Goal: Task Accomplishment & Management: Manage account settings

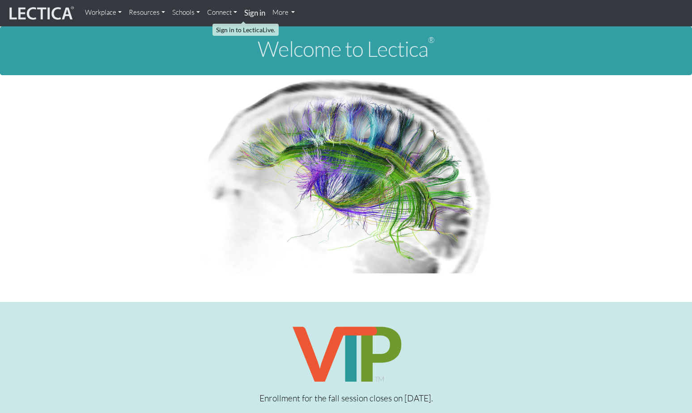
click at [244, 14] on strong "Sign in" at bounding box center [254, 12] width 21 height 9
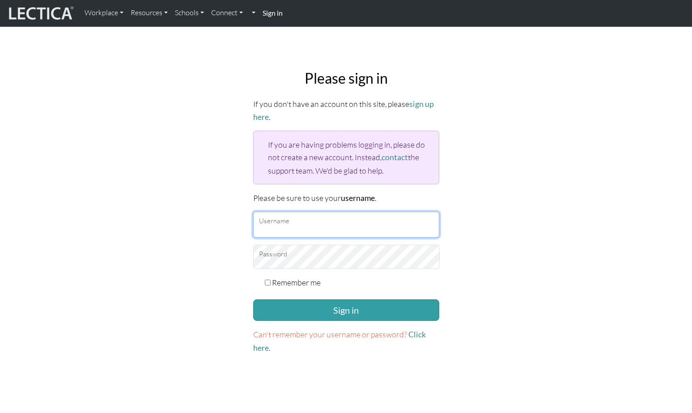
click at [311, 211] on input "Username" at bounding box center [346, 224] width 186 height 26
type input "theodawson"
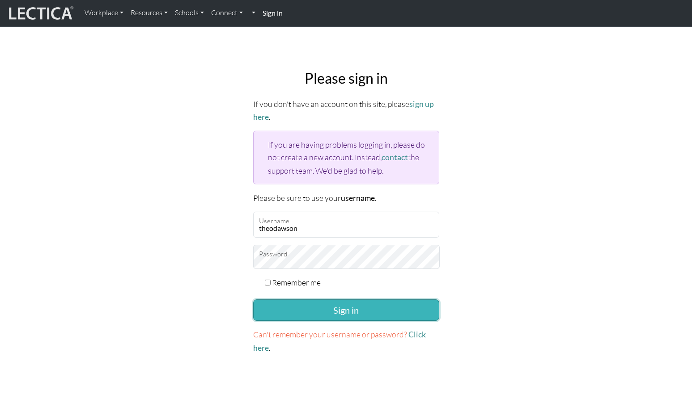
click at [321, 299] on button "Sign in" at bounding box center [346, 309] width 186 height 21
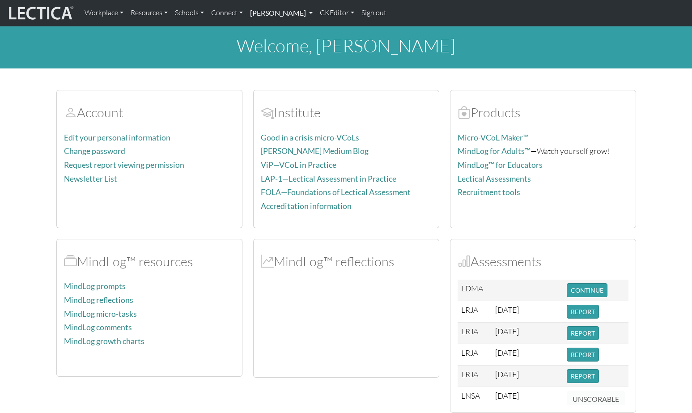
click at [263, 9] on link "Theo Dawson" at bounding box center [281, 13] width 70 height 19
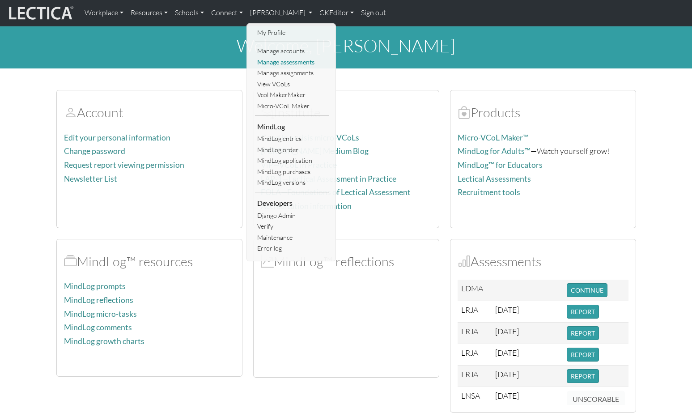
click at [266, 59] on link "Manage assessments" at bounding box center [292, 62] width 74 height 11
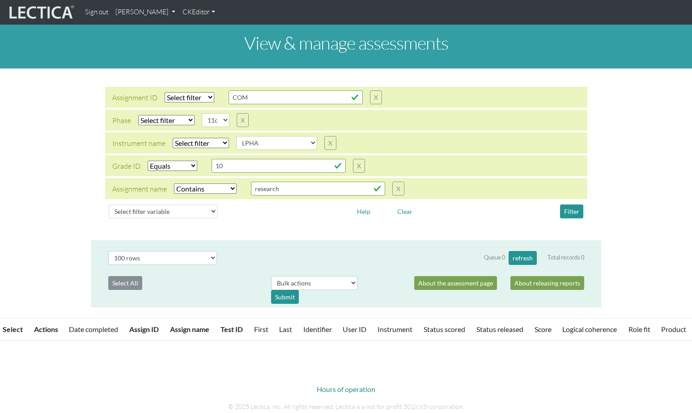
select select
select select "11c"
select select
select select "LPHA"
select select "equal"
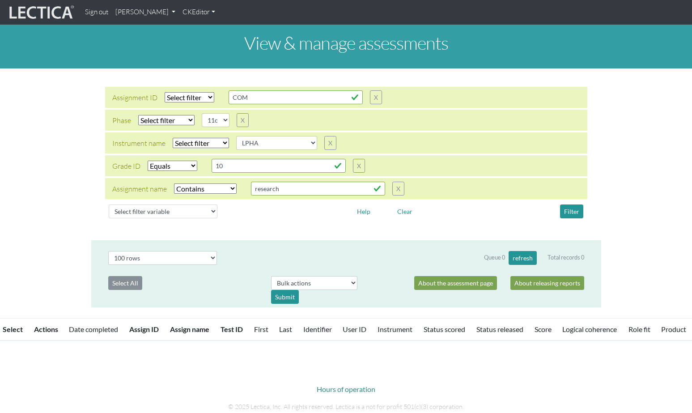
select select "icontains"
select select "100"
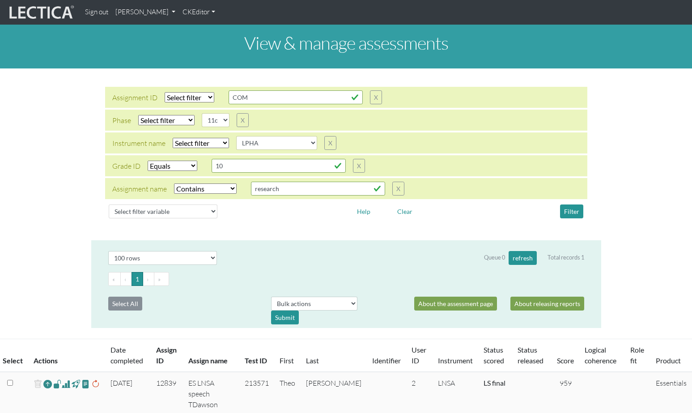
click at [166, 160] on select "Select filter Equals List Greater than Less than" at bounding box center [173, 165] width 50 height 10
select select
click at [148, 160] on select "Select filter Equals List Greater than Less than" at bounding box center [173, 165] width 50 height 10
click at [185, 183] on select "Select filter Equals Does not equal Contains Does not contain Starts with Ends …" at bounding box center [205, 188] width 63 height 10
select select
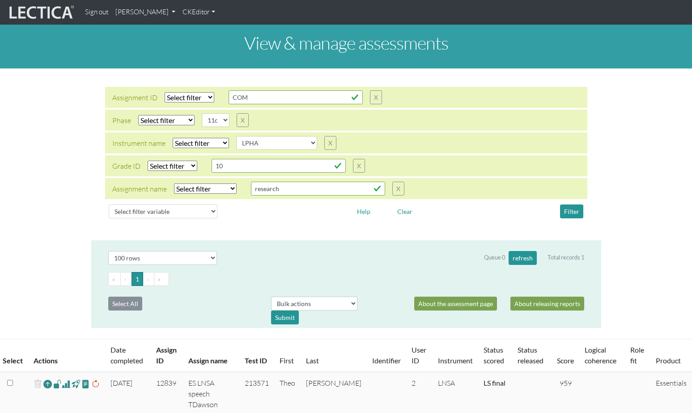
click at [174, 183] on select "Select filter Equals Does not equal Contains Does not contain Starts with Ends …" at bounding box center [205, 188] width 63 height 10
click at [574, 204] on button "Filter" at bounding box center [571, 211] width 23 height 14
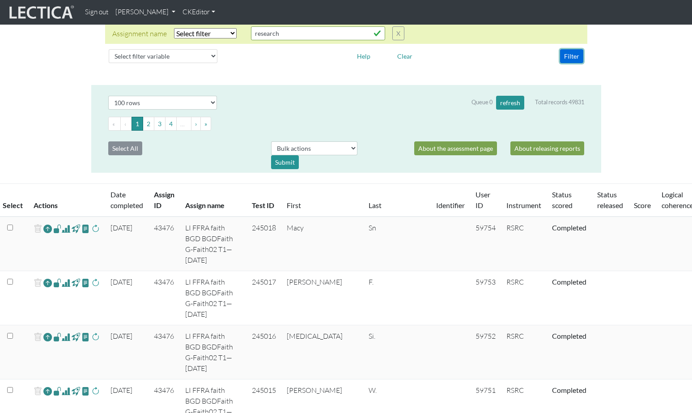
scroll to position [152, 0]
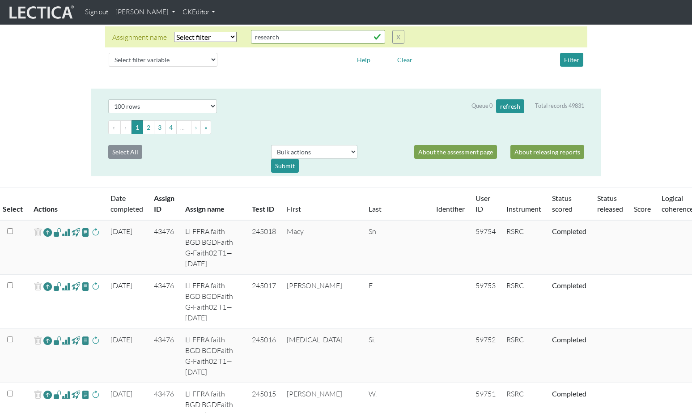
click at [149, 189] on th "Assign ID" at bounding box center [163, 203] width 31 height 33
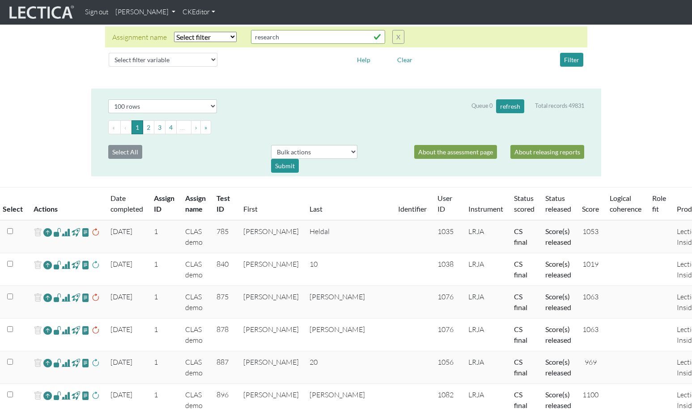
click at [163, 187] on th "Assign ID" at bounding box center [163, 203] width 31 height 33
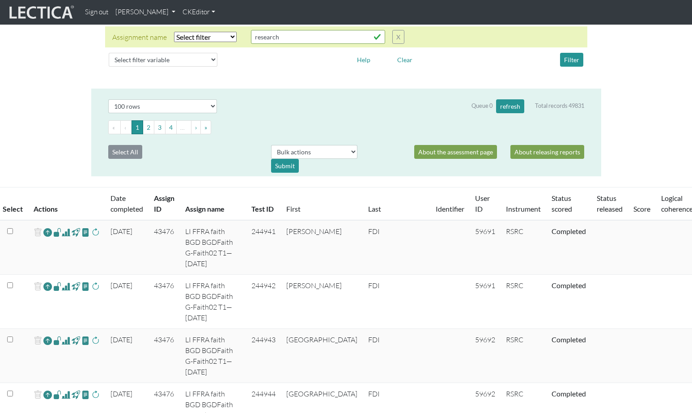
click at [53, 227] on span at bounding box center [57, 232] width 8 height 10
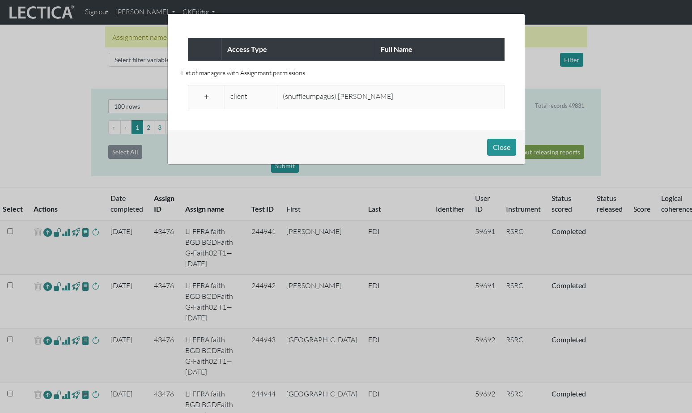
click at [203, 93] on span at bounding box center [206, 97] width 8 height 11
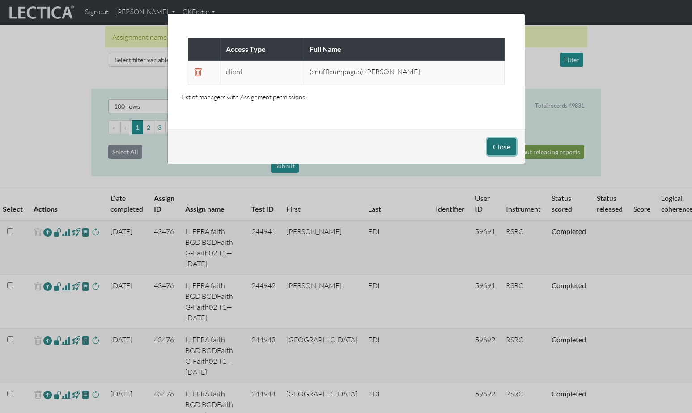
click at [497, 139] on button "Close" at bounding box center [501, 146] width 29 height 17
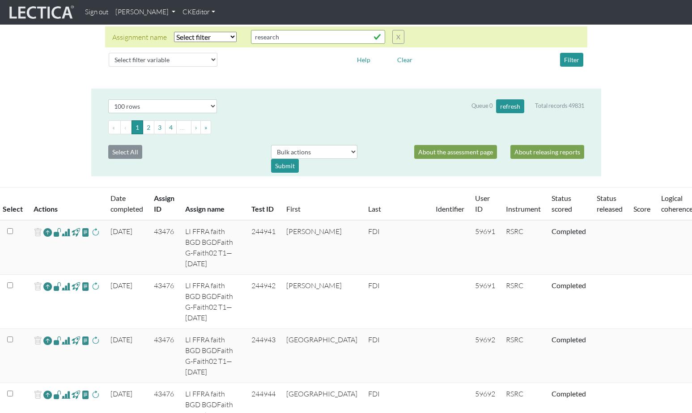
click at [53, 281] on span at bounding box center [57, 286] width 8 height 10
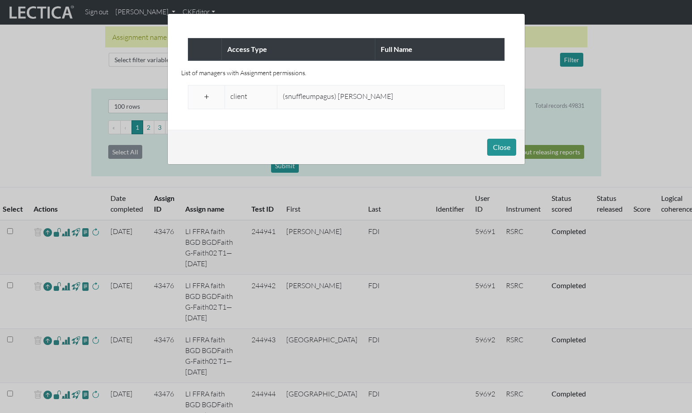
click at [207, 92] on span at bounding box center [206, 97] width 8 height 11
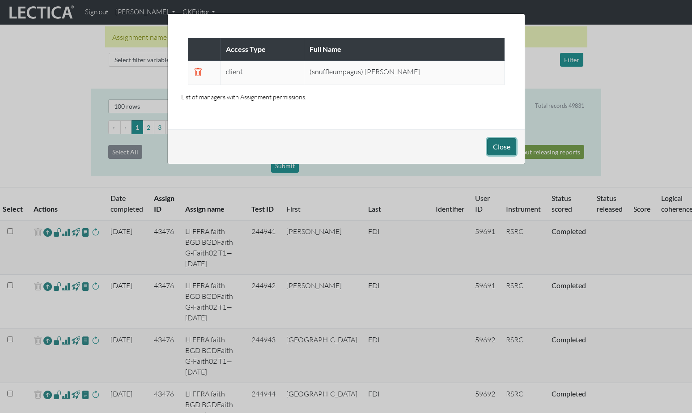
click at [506, 140] on button "Close" at bounding box center [501, 146] width 29 height 17
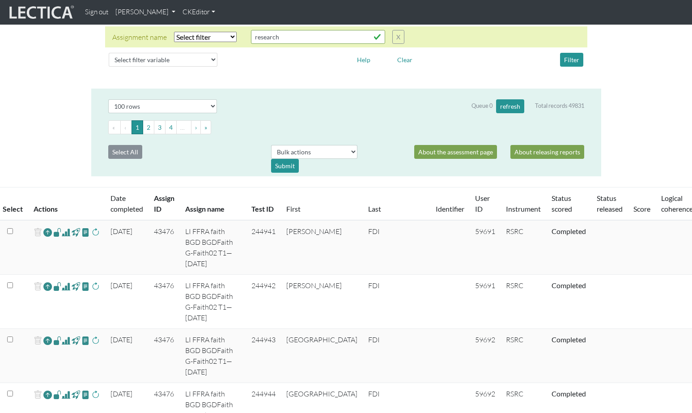
click at [54, 335] on span at bounding box center [57, 340] width 8 height 10
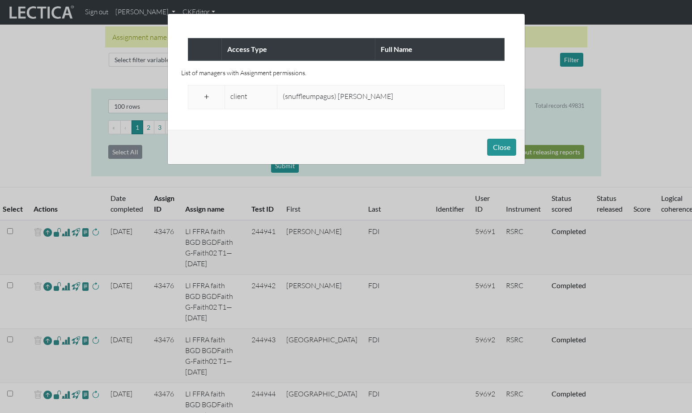
click at [208, 92] on span at bounding box center [206, 97] width 8 height 11
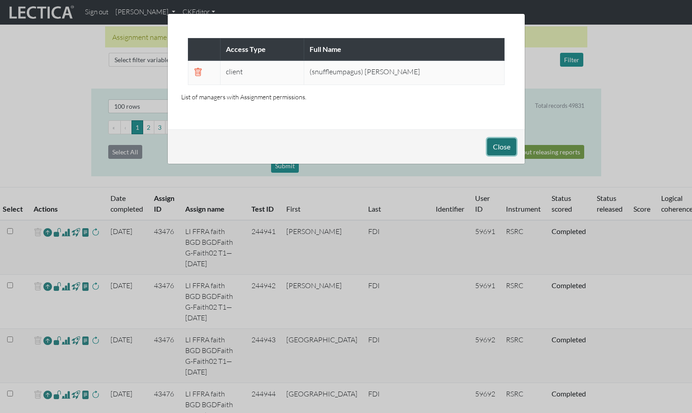
click at [503, 141] on button "Close" at bounding box center [501, 146] width 29 height 17
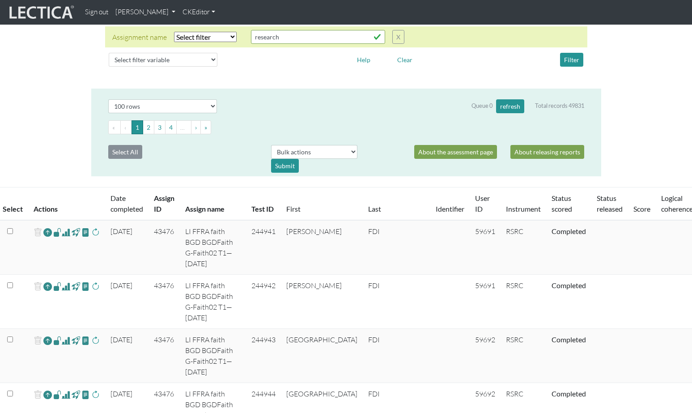
click at [53, 389] on span at bounding box center [57, 394] width 8 height 10
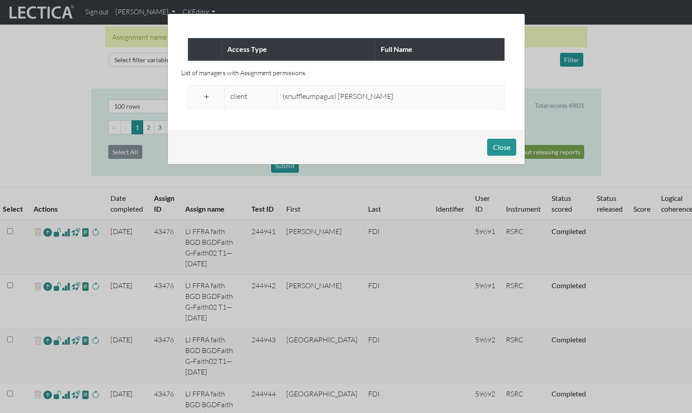
drag, startPoint x: 206, startPoint y: 90, endPoint x: 231, endPoint y: 95, distance: 25.4
click at [206, 92] on span at bounding box center [206, 97] width 8 height 11
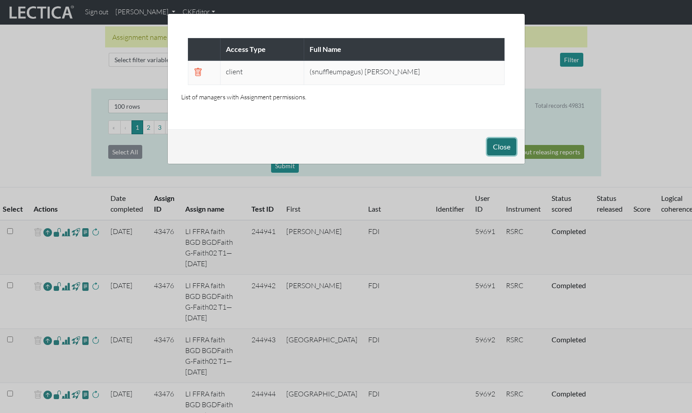
click at [498, 141] on button "Close" at bounding box center [501, 146] width 29 height 17
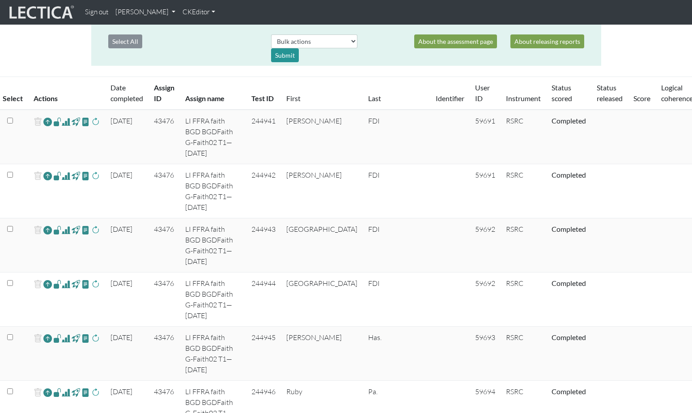
scroll to position [269, 0]
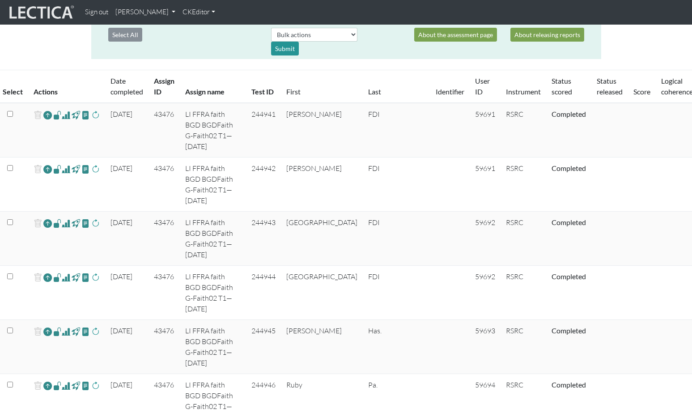
click at [53, 326] on span at bounding box center [57, 331] width 8 height 10
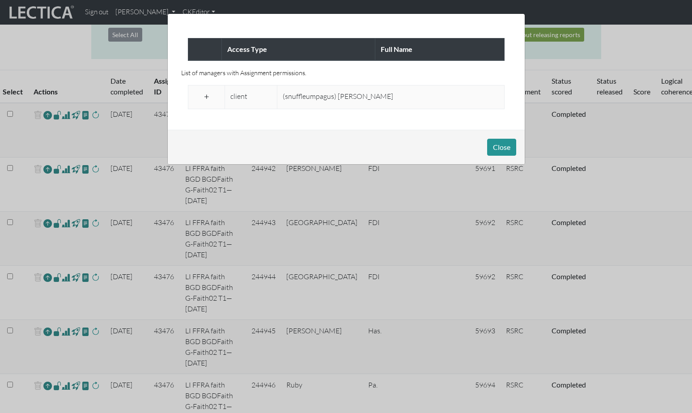
click at [204, 92] on span at bounding box center [206, 97] width 8 height 11
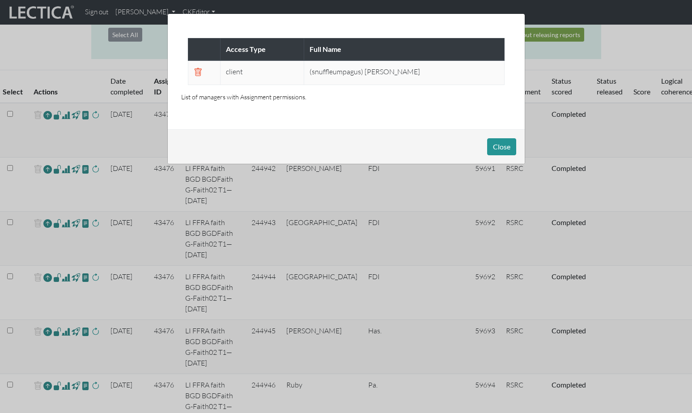
click at [51, 297] on div "Access Type Full Name client (snuffleumpagus) Brendan Dempsey List of managers …" at bounding box center [346, 206] width 692 height 413
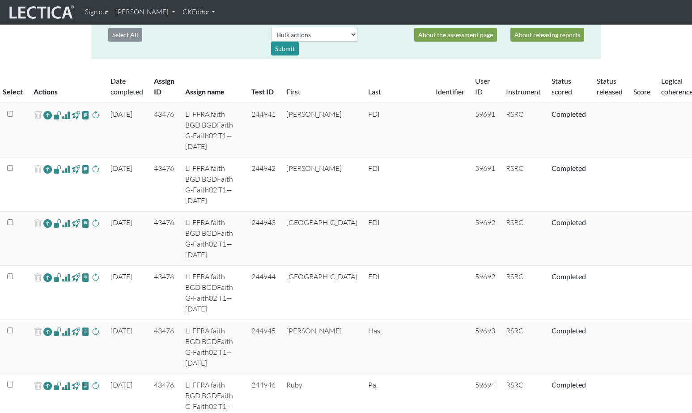
click at [53, 380] on span at bounding box center [57, 385] width 8 height 10
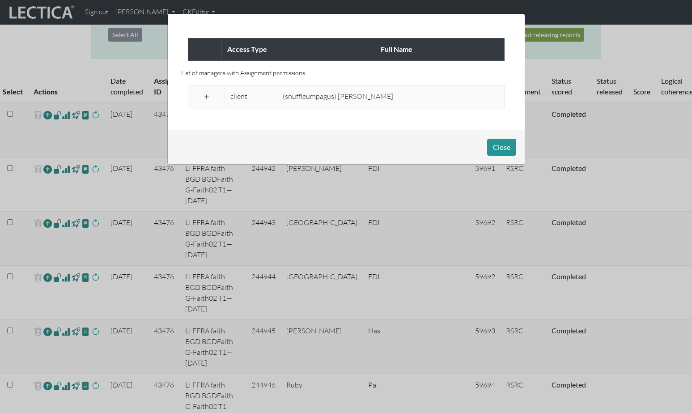
click at [203, 92] on span at bounding box center [206, 97] width 8 height 11
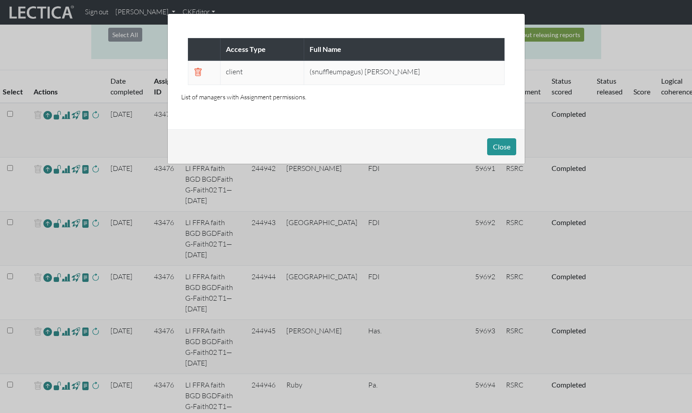
click at [51, 338] on div "Access Type Full Name client (snuffleumpagus) Brendan Dempsey List of managers …" at bounding box center [346, 206] width 692 height 413
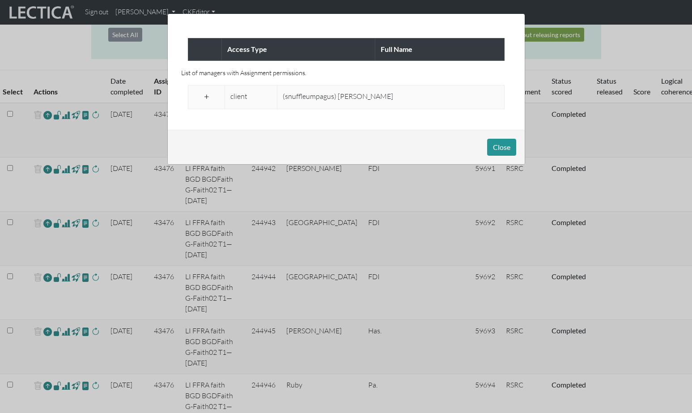
click at [206, 93] on span at bounding box center [206, 97] width 8 height 11
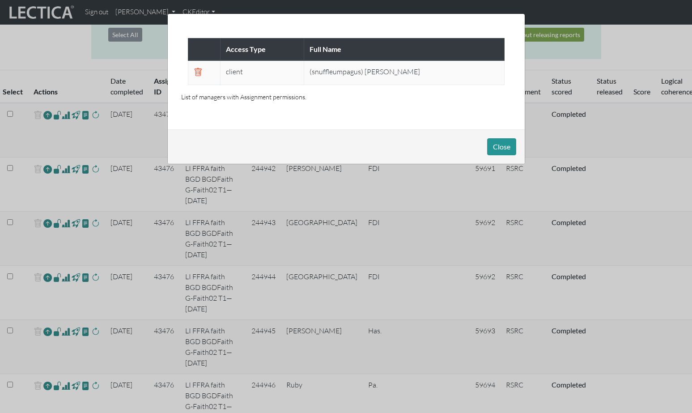
click at [53, 338] on div "Access Type Full Name client (snuffleumpagus) Brendan Dempsey List of managers …" at bounding box center [346, 206] width 692 height 413
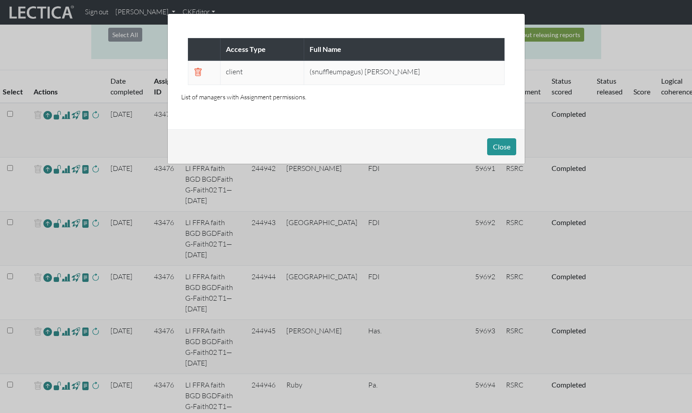
click at [53, 379] on div "Access Type Full Name client (snuffleumpagus) Brendan Dempsey List of managers …" at bounding box center [346, 206] width 692 height 413
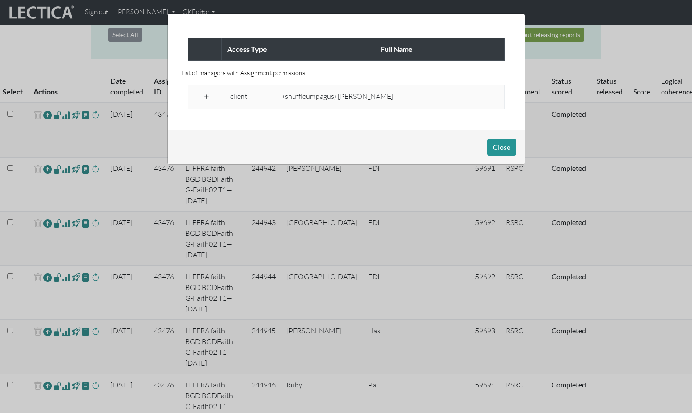
click at [206, 93] on span at bounding box center [206, 97] width 8 height 11
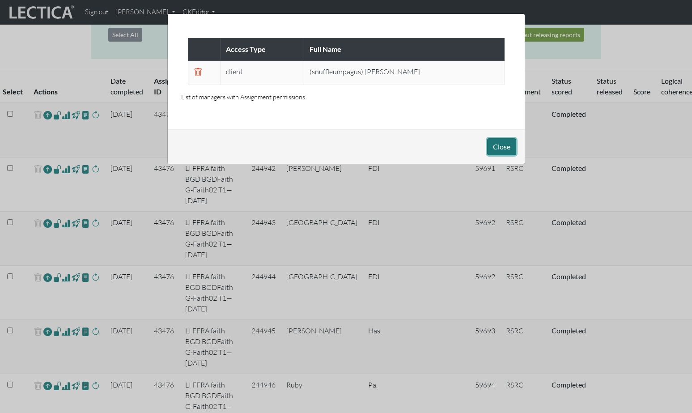
click at [499, 140] on button "Close" at bounding box center [501, 146] width 29 height 17
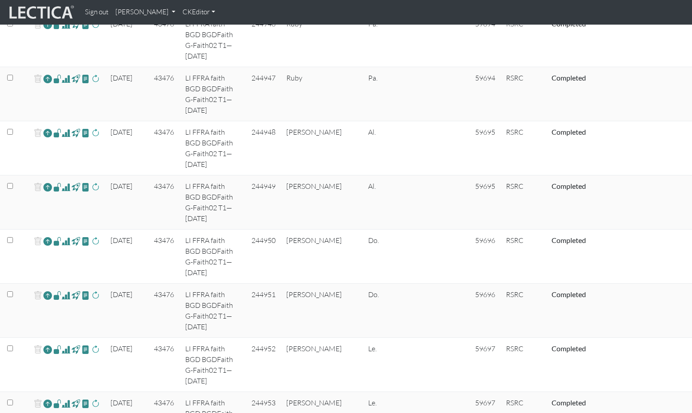
scroll to position [630, 0]
click at [53, 181] on span at bounding box center [57, 186] width 8 height 10
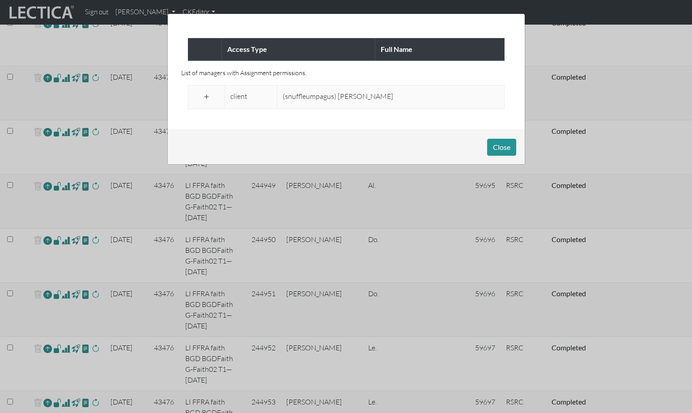
click at [205, 94] on span at bounding box center [206, 97] width 8 height 11
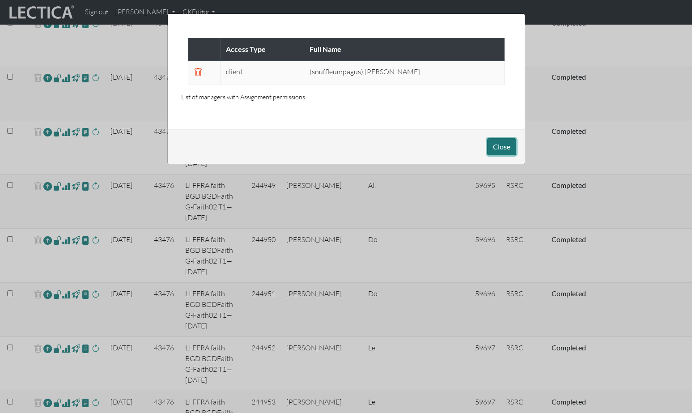
drag, startPoint x: 502, startPoint y: 138, endPoint x: 443, endPoint y: 127, distance: 60.5
click at [500, 138] on button "Close" at bounding box center [501, 146] width 29 height 17
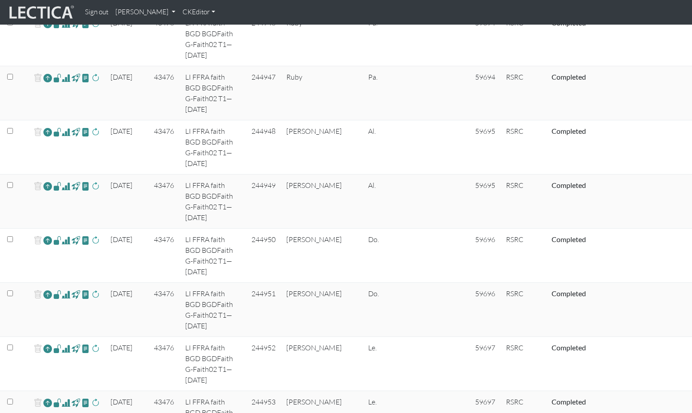
click at [54, 235] on span at bounding box center [57, 240] width 8 height 10
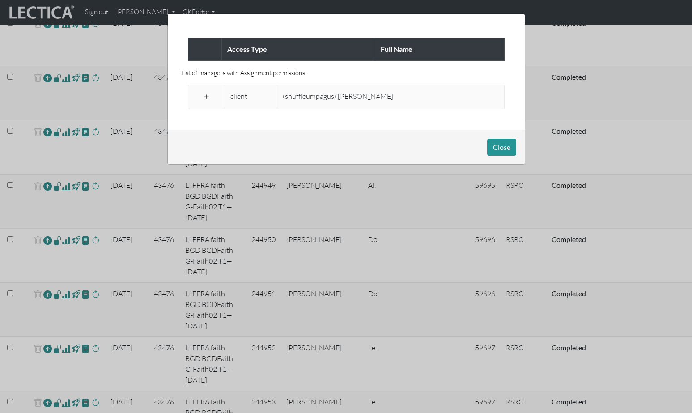
click at [205, 92] on span at bounding box center [206, 97] width 8 height 11
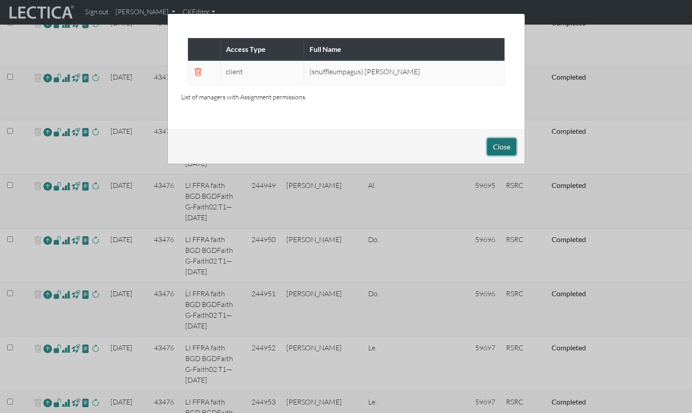
click at [502, 140] on button "Close" at bounding box center [501, 146] width 29 height 17
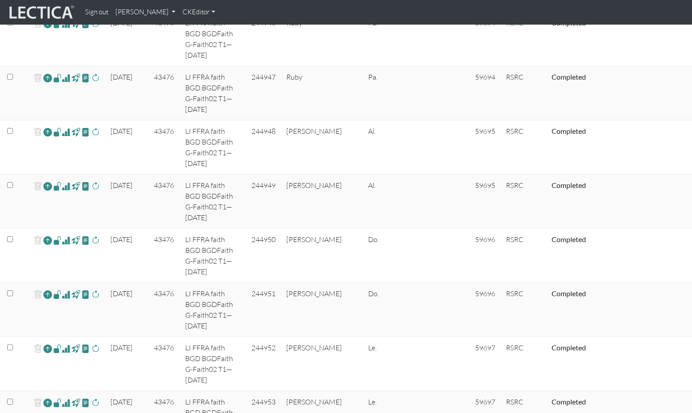
click at [53, 289] on span at bounding box center [57, 294] width 8 height 10
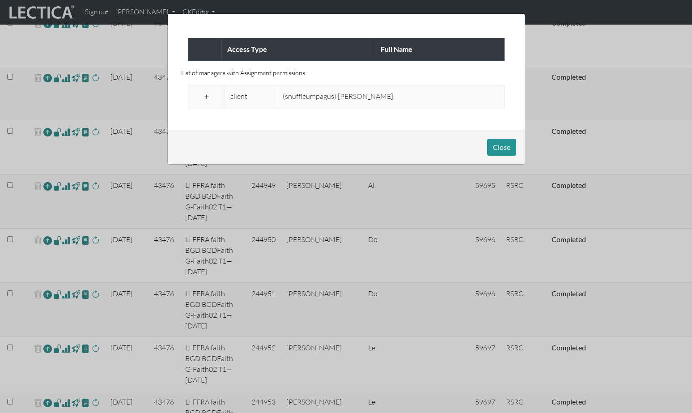
drag, startPoint x: 207, startPoint y: 90, endPoint x: 252, endPoint y: 99, distance: 46.5
click at [207, 92] on span at bounding box center [206, 97] width 8 height 11
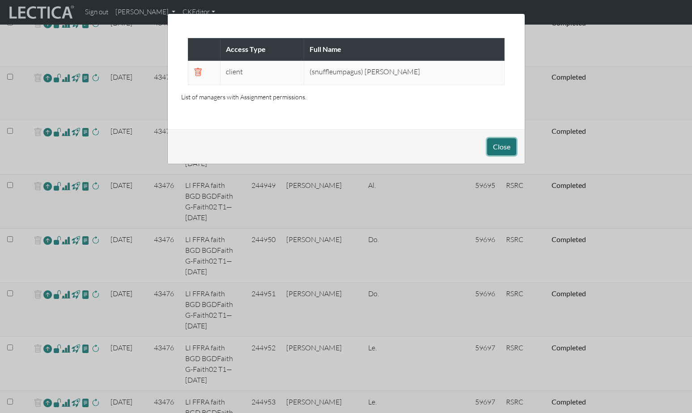
click at [498, 141] on button "Close" at bounding box center [501, 146] width 29 height 17
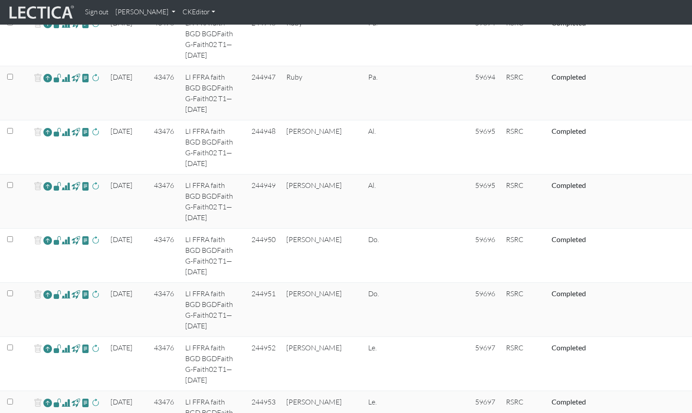
click at [53, 343] on span at bounding box center [57, 348] width 8 height 10
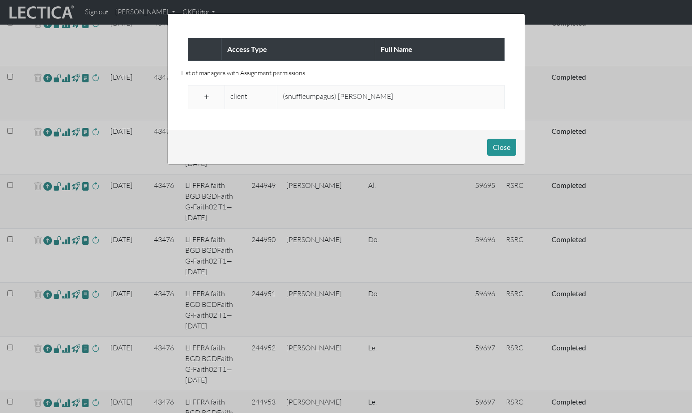
click at [204, 92] on span at bounding box center [206, 97] width 8 height 11
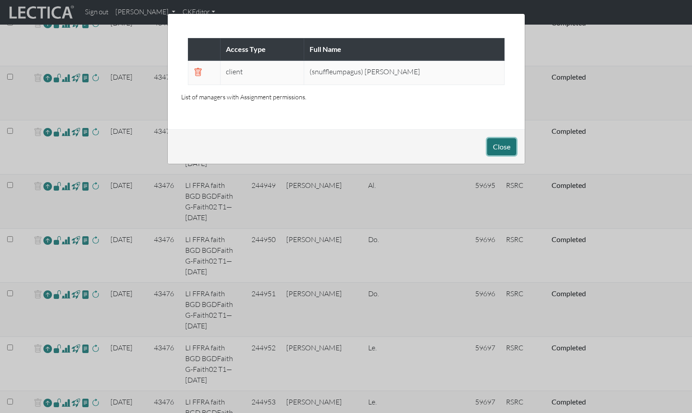
click at [506, 142] on button "Close" at bounding box center [501, 146] width 29 height 17
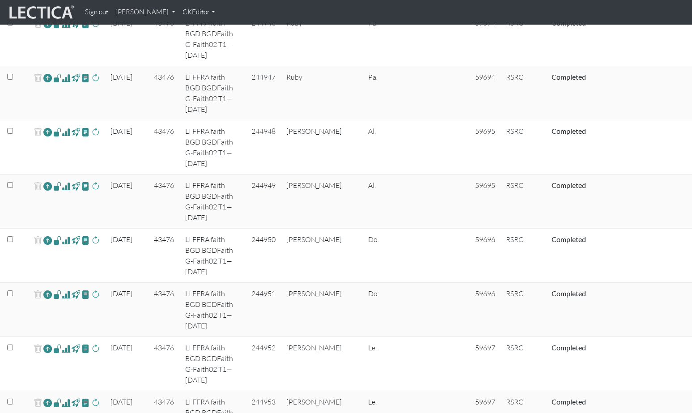
click at [53, 397] on span at bounding box center [57, 402] width 8 height 10
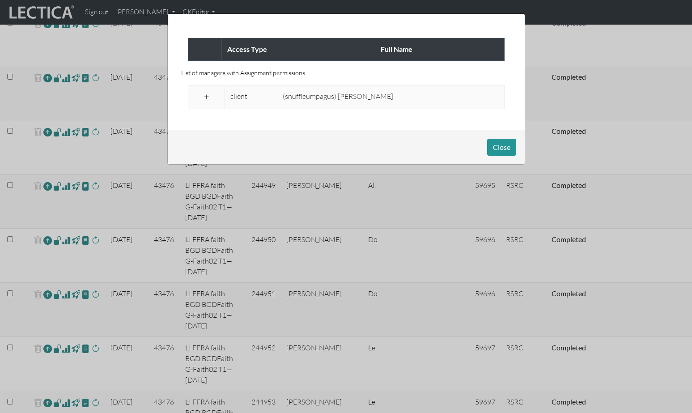
drag, startPoint x: 206, startPoint y: 89, endPoint x: 259, endPoint y: 101, distance: 54.9
click at [206, 92] on span at bounding box center [206, 97] width 8 height 11
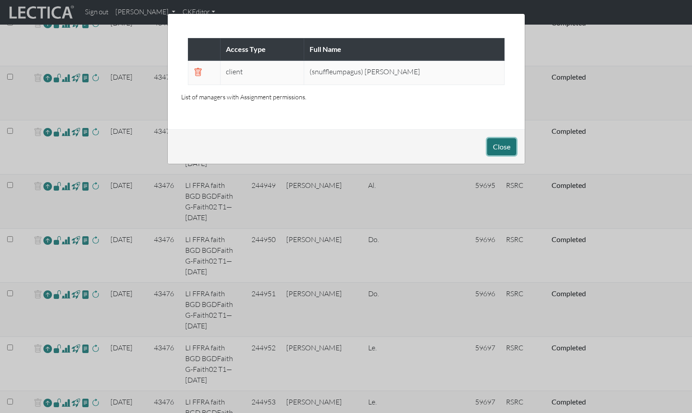
click at [503, 139] on button "Close" at bounding box center [501, 146] width 29 height 17
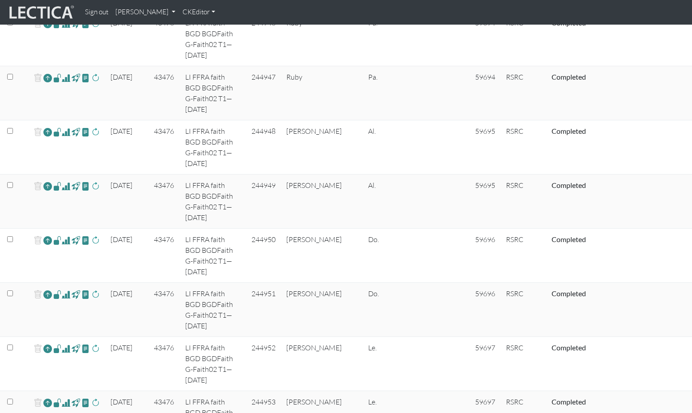
click at [53, 397] on span at bounding box center [57, 402] width 8 height 10
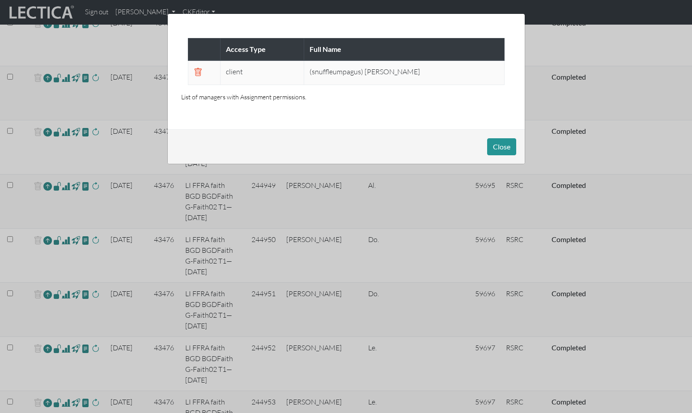
click at [53, 260] on div "Access Type Full Name client (snuffleumpagus) Brendan Dempsey List of managers …" at bounding box center [346, 206] width 692 height 413
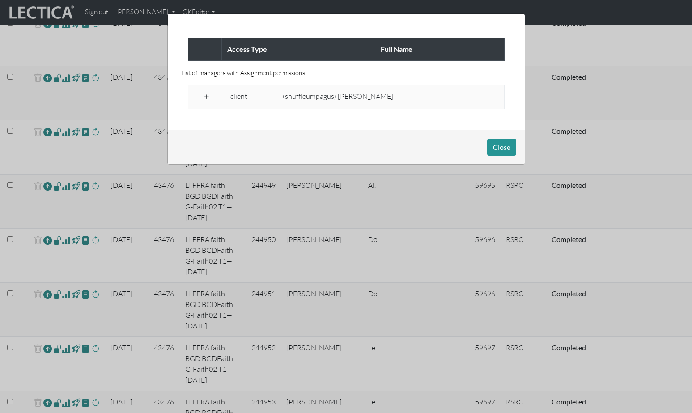
drag, startPoint x: 205, startPoint y: 90, endPoint x: 279, endPoint y: 106, distance: 76.0
click at [206, 92] on span at bounding box center [206, 97] width 8 height 11
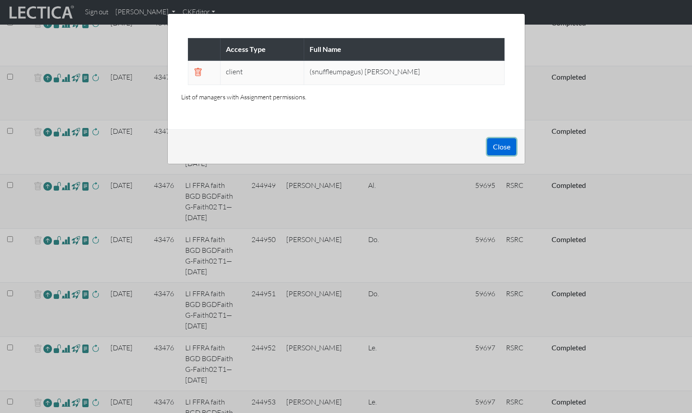
drag, startPoint x: 502, startPoint y: 138, endPoint x: 470, endPoint y: 143, distance: 32.7
click at [502, 138] on button "Close" at bounding box center [501, 146] width 29 height 17
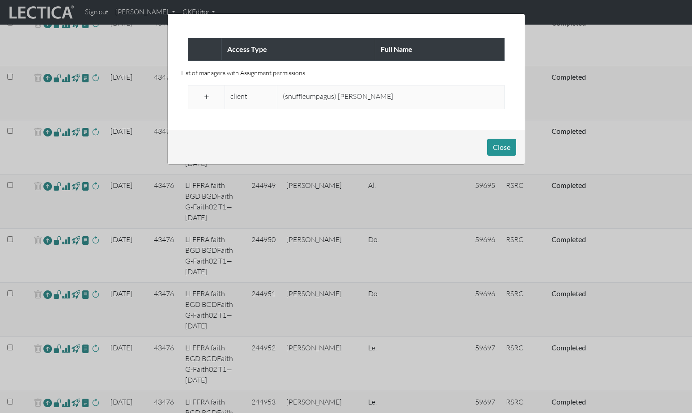
click at [205, 92] on span at bounding box center [206, 97] width 8 height 11
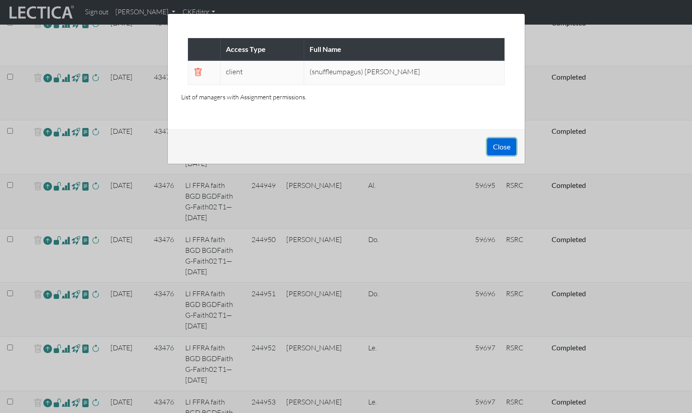
drag, startPoint x: 500, startPoint y: 140, endPoint x: 479, endPoint y: 144, distance: 21.4
click at [500, 140] on button "Close" at bounding box center [501, 146] width 29 height 17
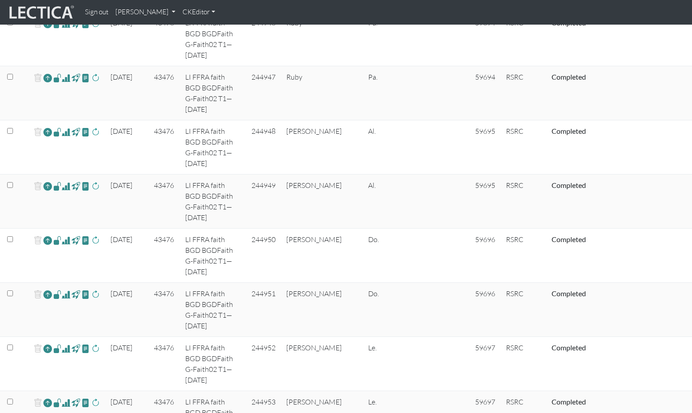
click at [53, 397] on span at bounding box center [57, 402] width 8 height 10
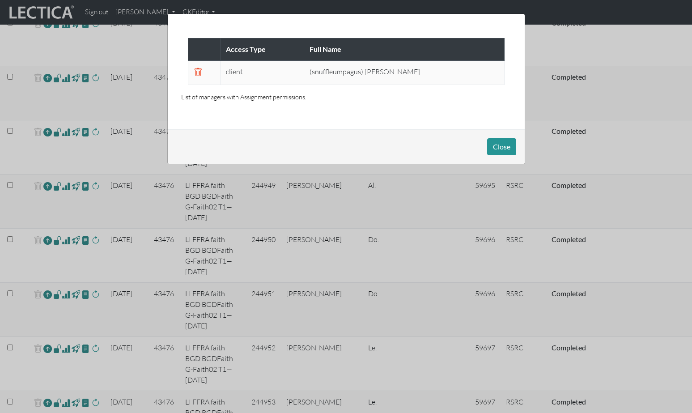
click at [51, 260] on div "Access Type Full Name client (snuffleumpagus) Brendan Dempsey List of managers …" at bounding box center [346, 206] width 692 height 413
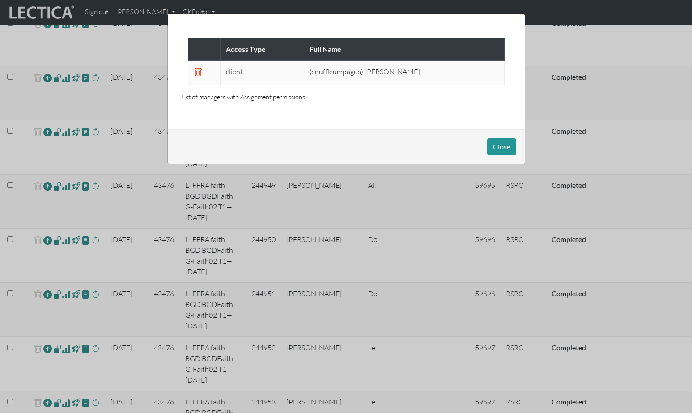
click at [53, 302] on div "Access Type Full Name client (snuffleumpagus) Brendan Dempsey List of managers …" at bounding box center [346, 206] width 692 height 413
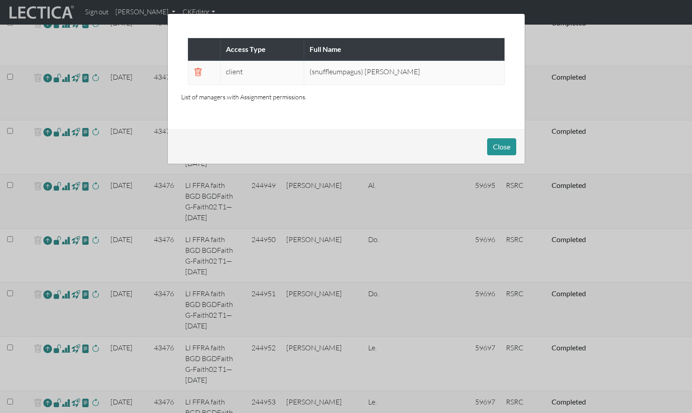
click at [52, 341] on div "Access Type Full Name client (snuffleumpagus) Brendan Dempsey List of managers …" at bounding box center [346, 206] width 692 height 413
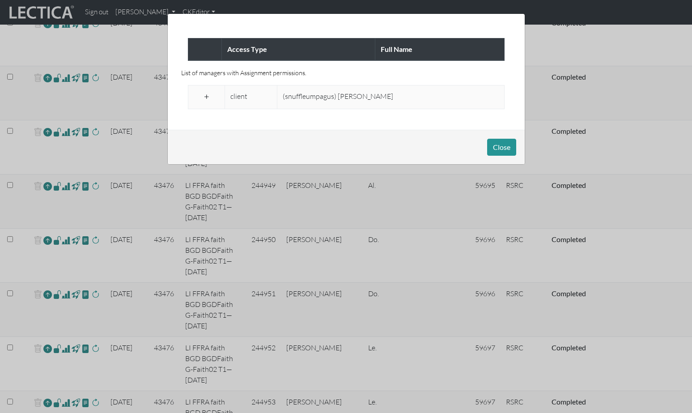
drag, startPoint x: 202, startPoint y: 91, endPoint x: 250, endPoint y: 108, distance: 50.9
click at [203, 92] on span at bounding box center [206, 97] width 8 height 11
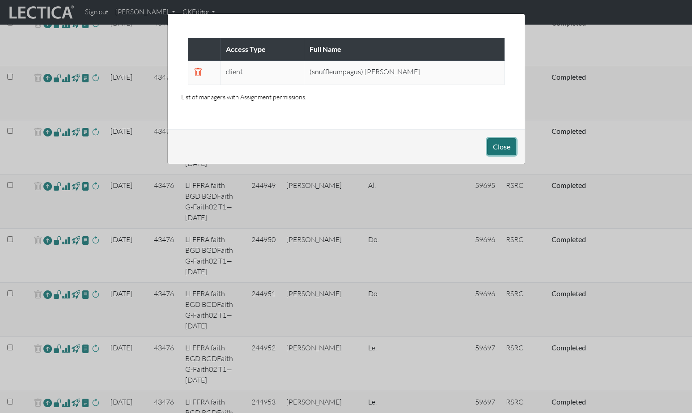
click at [505, 139] on button "Close" at bounding box center [501, 146] width 29 height 17
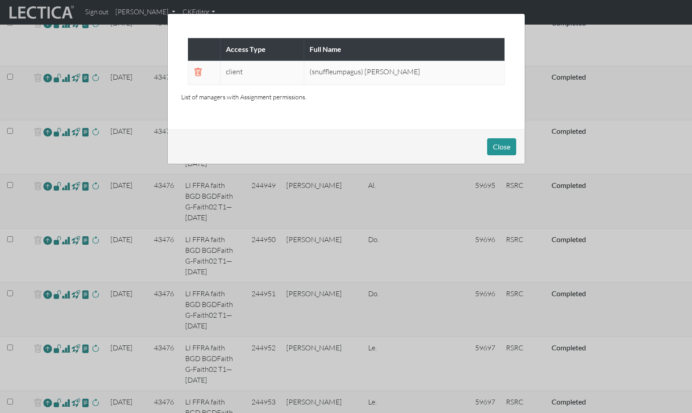
click at [53, 383] on div "Access Type Full Name client (snuffleumpagus) Brendan Dempsey List of managers …" at bounding box center [346, 206] width 692 height 413
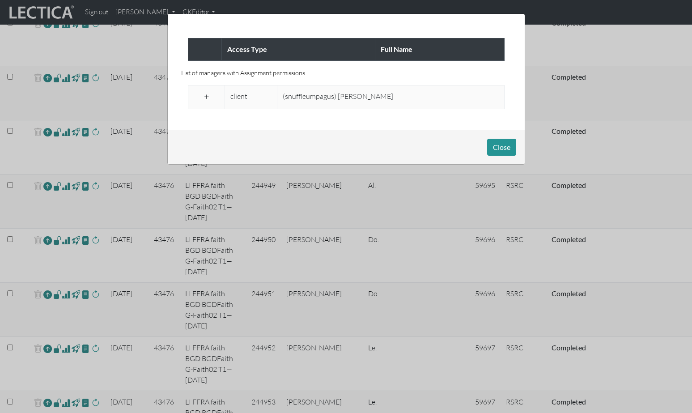
click at [202, 92] on span at bounding box center [206, 97] width 8 height 11
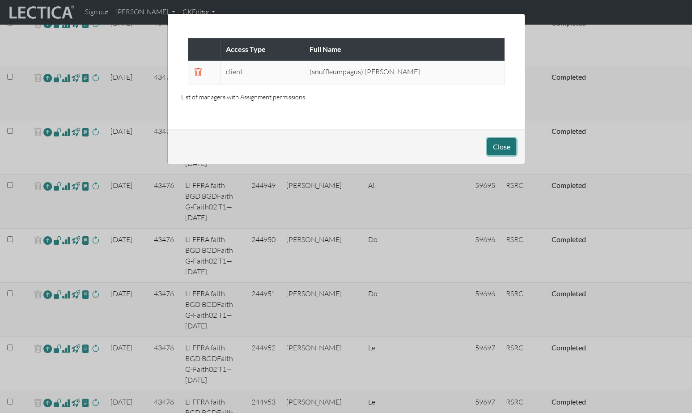
click at [500, 138] on button "Close" at bounding box center [501, 146] width 29 height 17
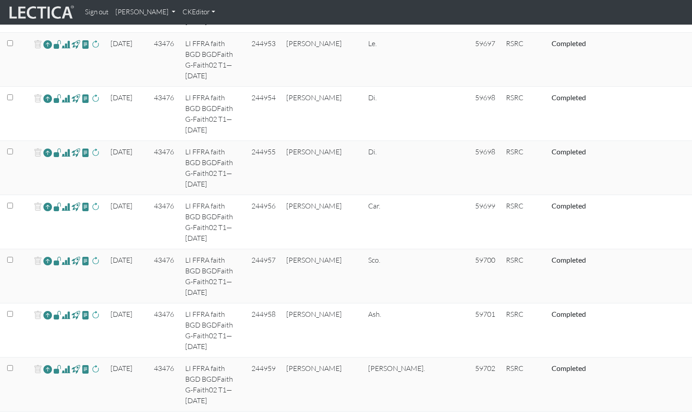
scroll to position [996, 0]
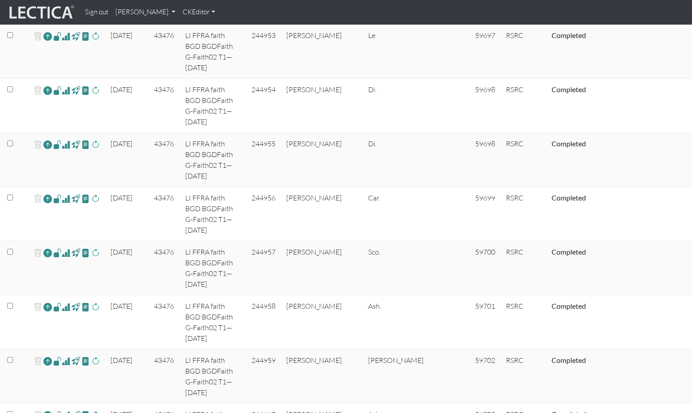
click at [53, 301] on span at bounding box center [57, 306] width 8 height 10
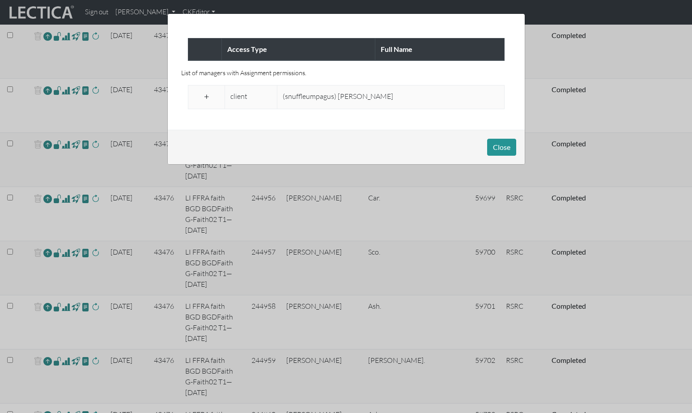
click at [206, 92] on span at bounding box center [206, 97] width 8 height 11
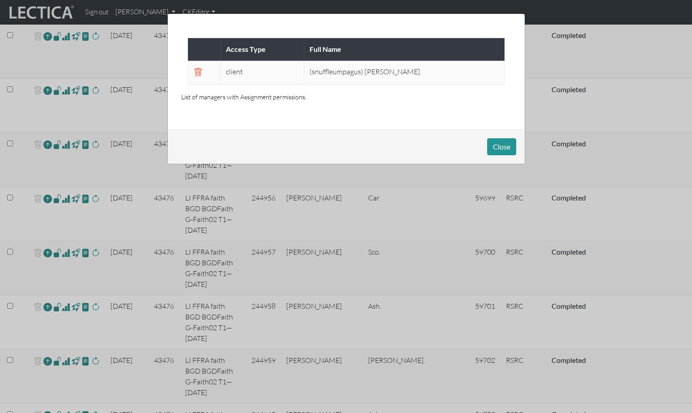
click at [53, 99] on div "Access Type Full Name client (snuffleumpagus) Brendan Dempsey List of managers …" at bounding box center [346, 206] width 692 height 413
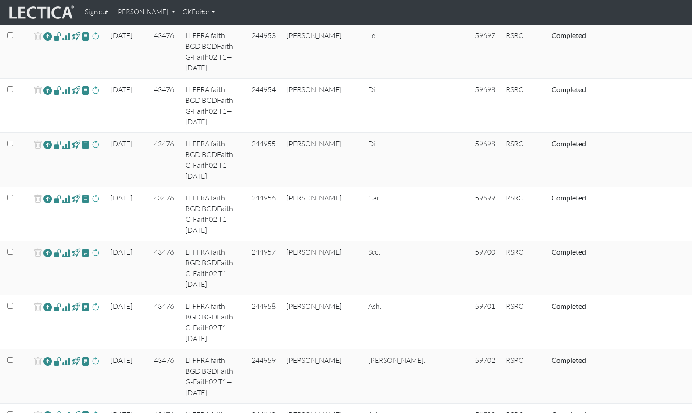
click at [53, 355] on span at bounding box center [57, 360] width 8 height 10
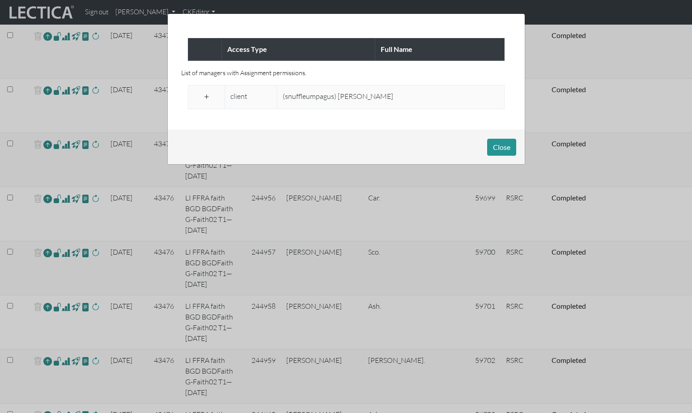
click at [205, 92] on span at bounding box center [206, 97] width 8 height 11
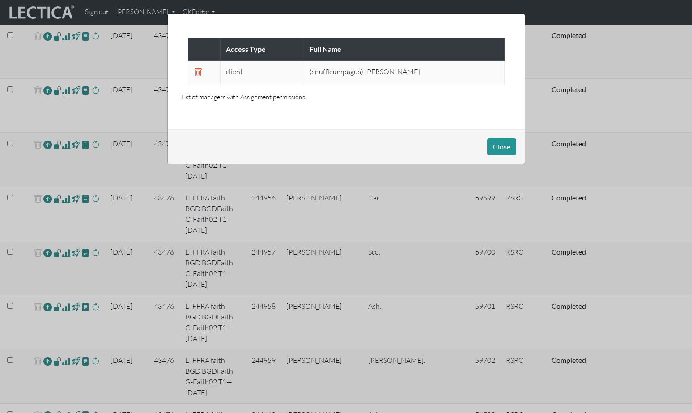
click at [54, 139] on div "Access Type Full Name client (snuffleumpagus) Brendan Dempsey List of managers …" at bounding box center [346, 206] width 692 height 413
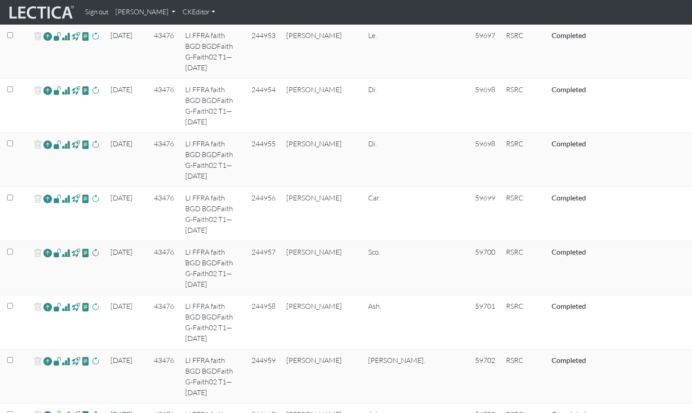
click at [54, 409] on span at bounding box center [57, 414] width 8 height 10
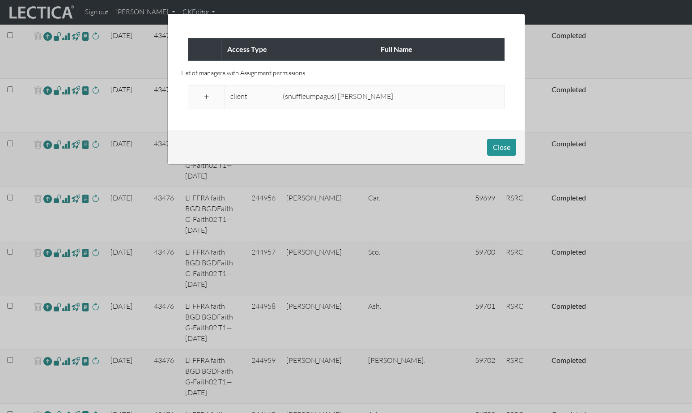
click at [207, 92] on span at bounding box center [206, 97] width 8 height 11
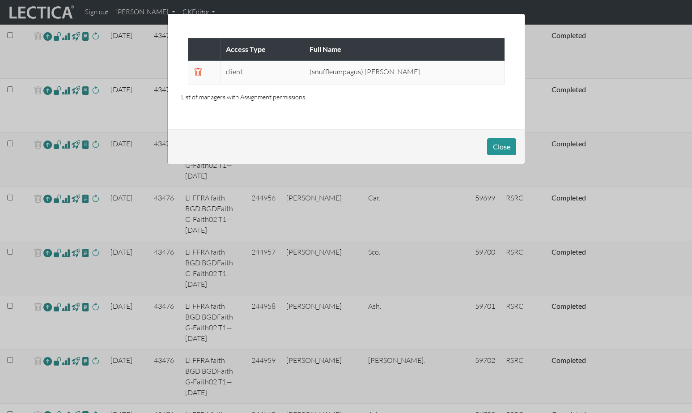
click at [53, 179] on div "Access Type Full Name client (snuffleumpagus) Brendan Dempsey List of managers …" at bounding box center [346, 206] width 692 height 413
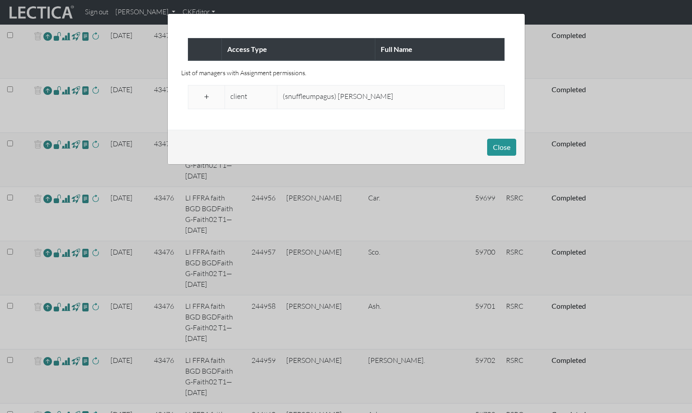
click at [207, 92] on span at bounding box center [206, 97] width 8 height 11
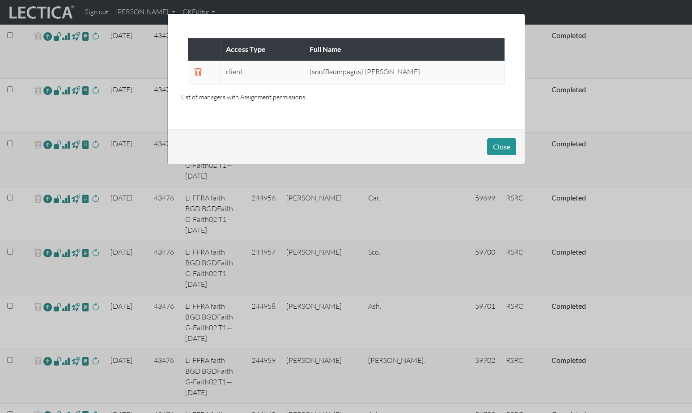
click at [51, 219] on div "Access Type Full Name client (snuffleumpagus) Brendan Dempsey List of managers …" at bounding box center [346, 206] width 692 height 413
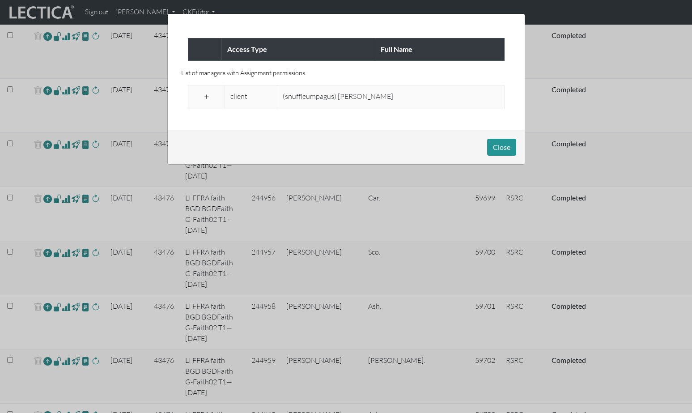
click at [207, 92] on span at bounding box center [206, 97] width 8 height 11
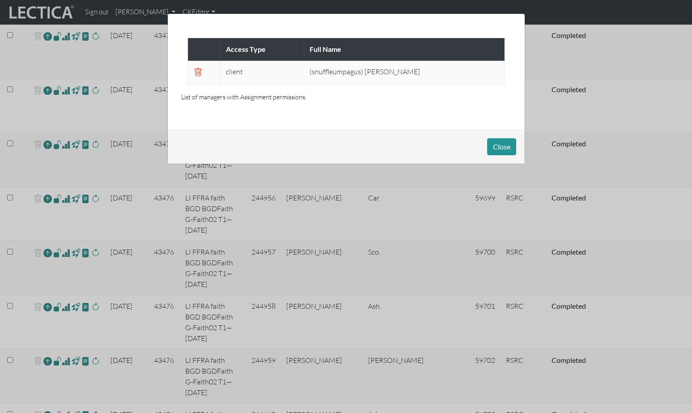
click at [53, 261] on div "Access Type Full Name client (snuffleumpagus) Brendan Dempsey List of managers …" at bounding box center [346, 206] width 692 height 413
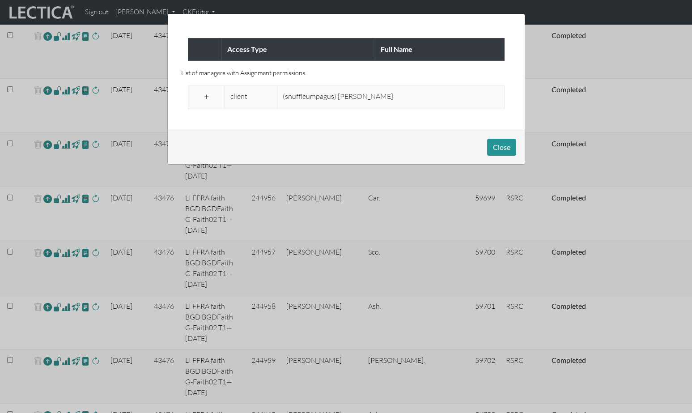
click at [205, 92] on span at bounding box center [206, 97] width 8 height 11
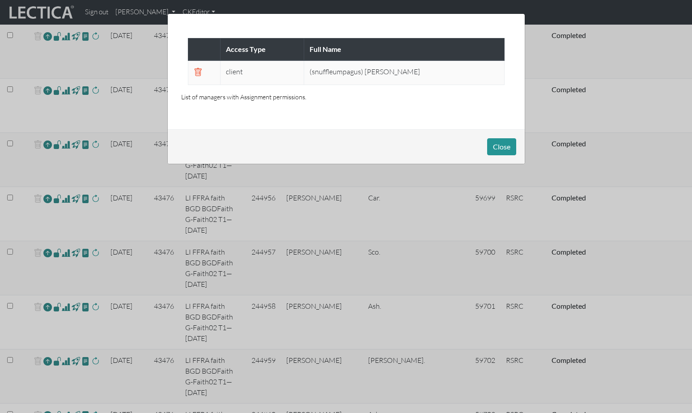
click at [53, 303] on div "Access Type Full Name client (snuffleumpagus) Brendan Dempsey List of managers …" at bounding box center [346, 206] width 692 height 413
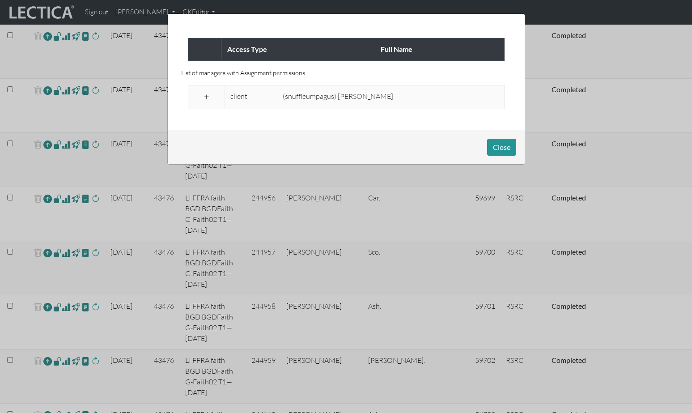
click at [205, 93] on span at bounding box center [206, 97] width 8 height 11
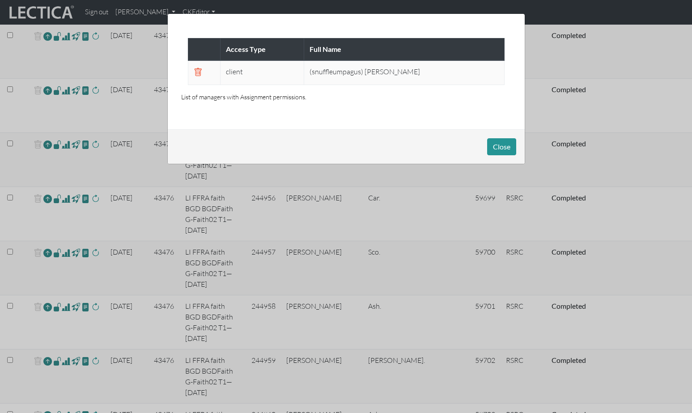
click at [52, 342] on div "Access Type Full Name client (snuffleumpagus) Brendan Dempsey List of managers …" at bounding box center [346, 206] width 692 height 413
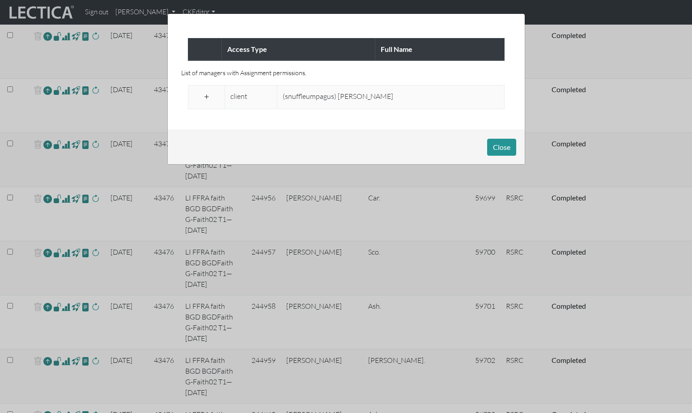
click at [207, 93] on span at bounding box center [206, 97] width 8 height 11
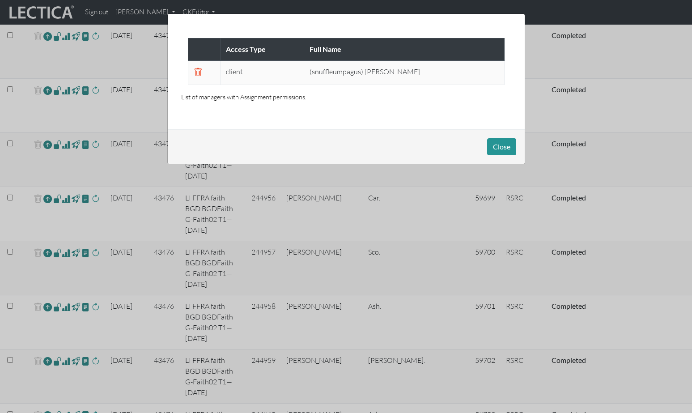
click at [52, 381] on div "Access Type Full Name client (snuffleumpagus) Brendan Dempsey List of managers …" at bounding box center [346, 206] width 692 height 413
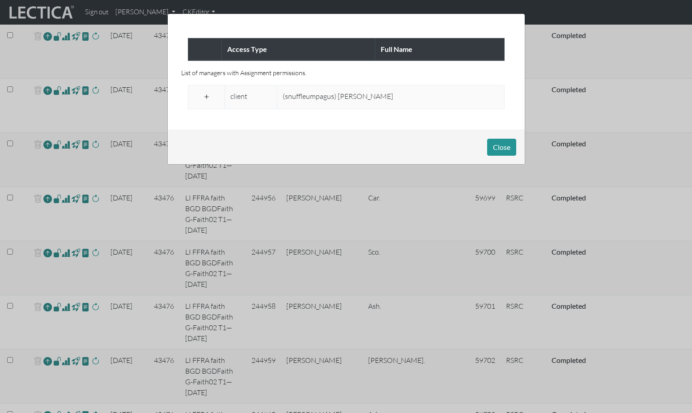
click at [206, 92] on span at bounding box center [206, 97] width 8 height 11
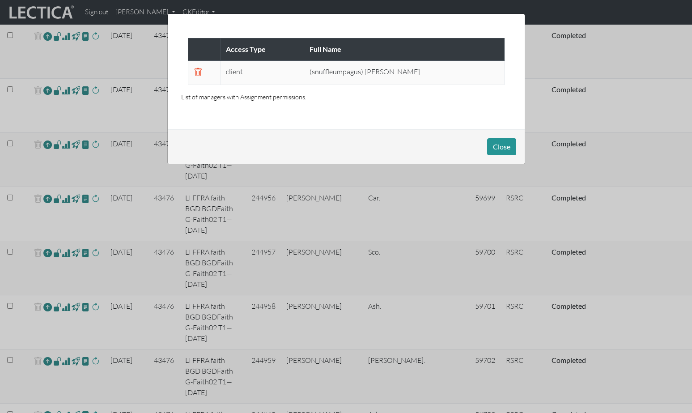
click at [55, 259] on div "Access Type Full Name client (snuffleumpagus) Brendan Dempsey List of managers …" at bounding box center [346, 206] width 692 height 413
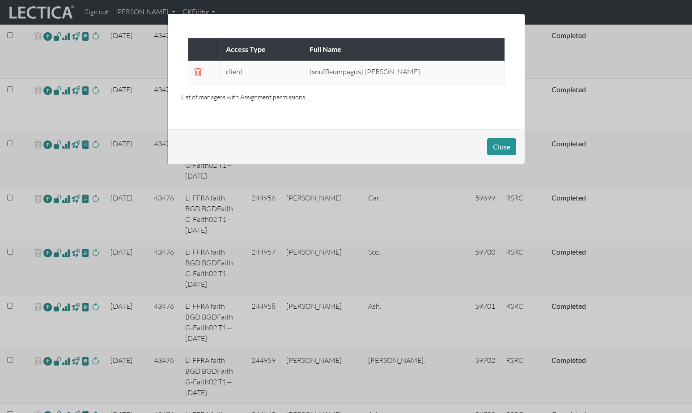
click at [51, 218] on div "Access Type Full Name client (snuffleumpagus) Brendan Dempsey List of managers …" at bounding box center [346, 206] width 692 height 413
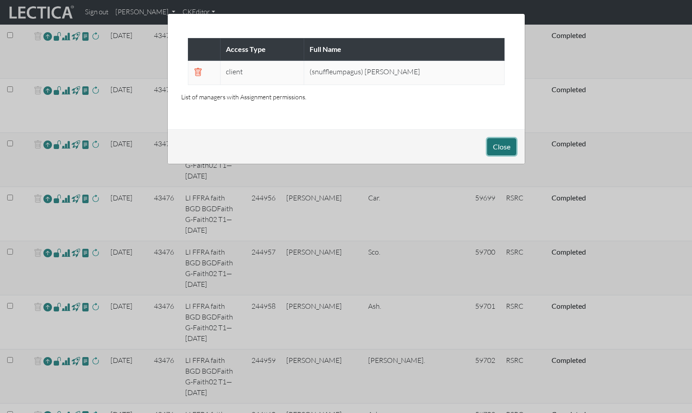
click at [500, 139] on button "Close" at bounding box center [501, 146] width 29 height 17
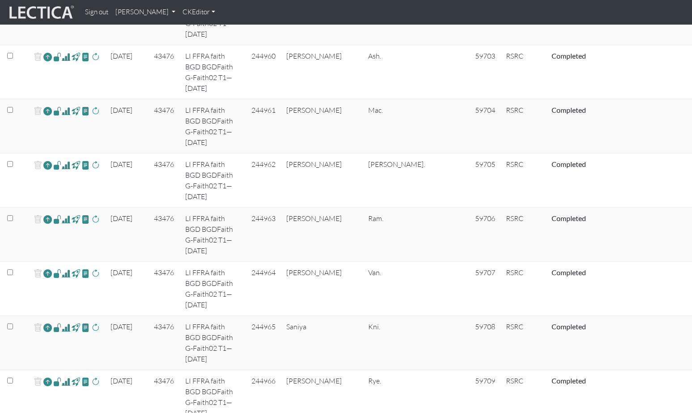
scroll to position [1357, 0]
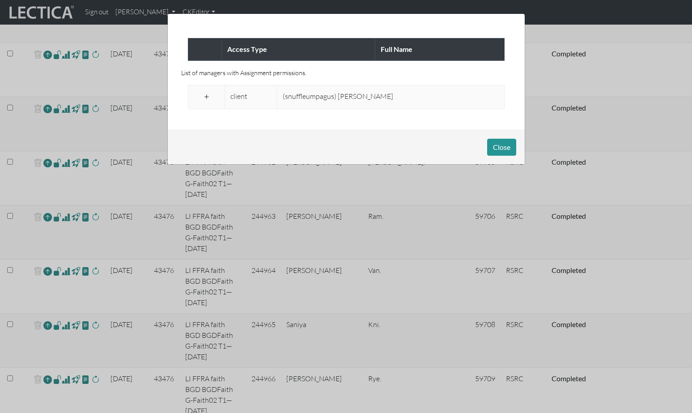
click at [206, 92] on span at bounding box center [206, 97] width 8 height 11
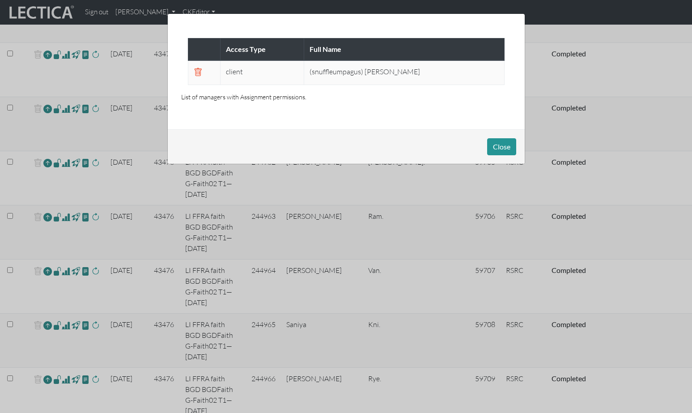
click at [53, 104] on div "Access Type Full Name client (snuffleumpagus) Brendan Dempsey List of managers …" at bounding box center [346, 206] width 692 height 413
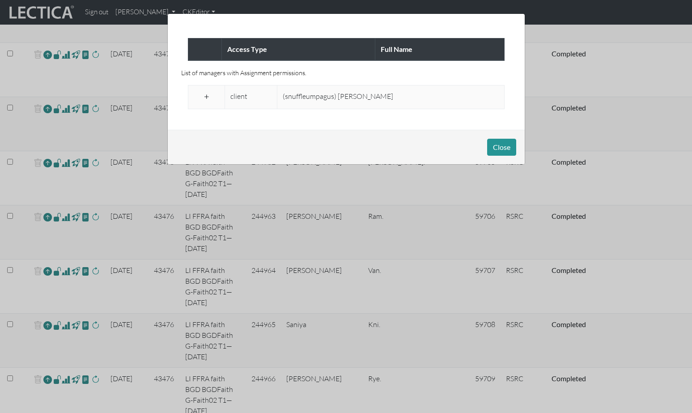
click at [205, 92] on span at bounding box center [206, 97] width 8 height 11
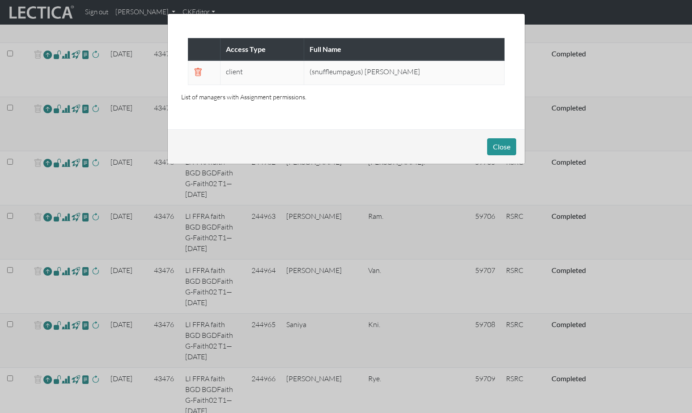
click at [53, 144] on div "Access Type Full Name client (snuffleumpagus) Brendan Dempsey List of managers …" at bounding box center [346, 206] width 692 height 413
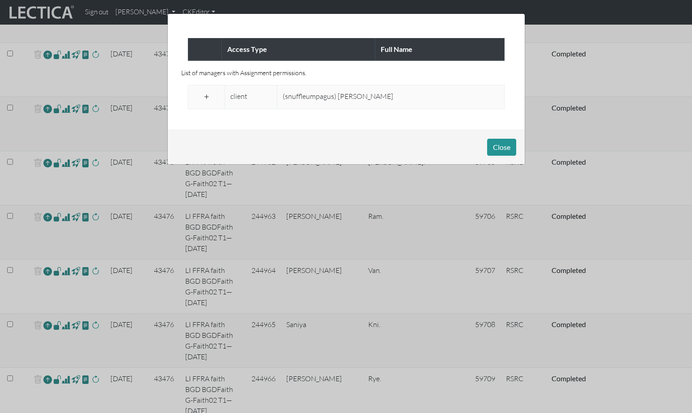
click at [205, 92] on span at bounding box center [206, 97] width 8 height 11
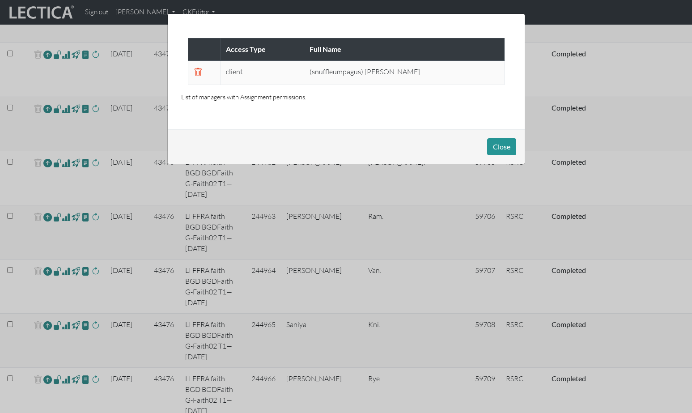
click at [53, 184] on div "Access Type Full Name client (snuffleumpagus) Brendan Dempsey List of managers …" at bounding box center [346, 206] width 692 height 413
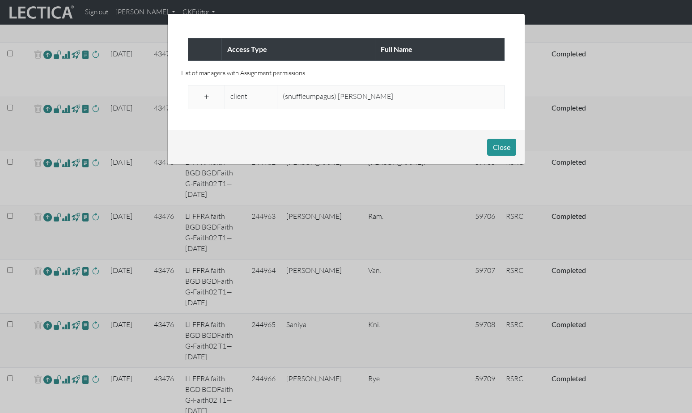
click at [205, 92] on span at bounding box center [206, 97] width 8 height 11
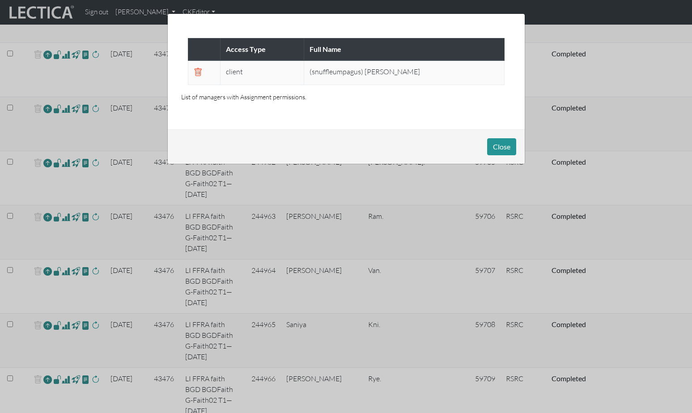
click at [53, 225] on div "Access Type Full Name client (snuffleumpagus) Brendan Dempsey List of managers …" at bounding box center [346, 206] width 692 height 413
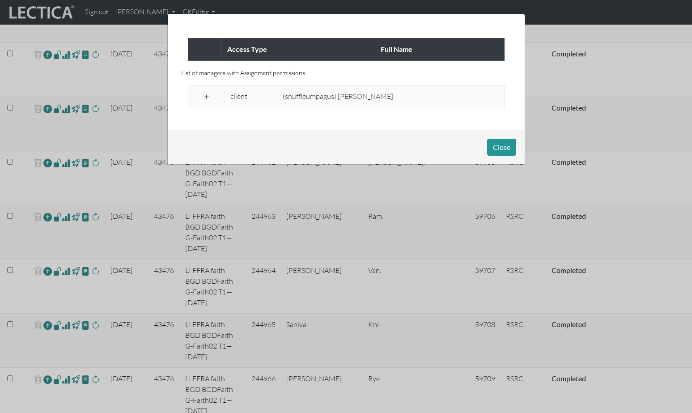
click at [206, 92] on span at bounding box center [206, 97] width 8 height 11
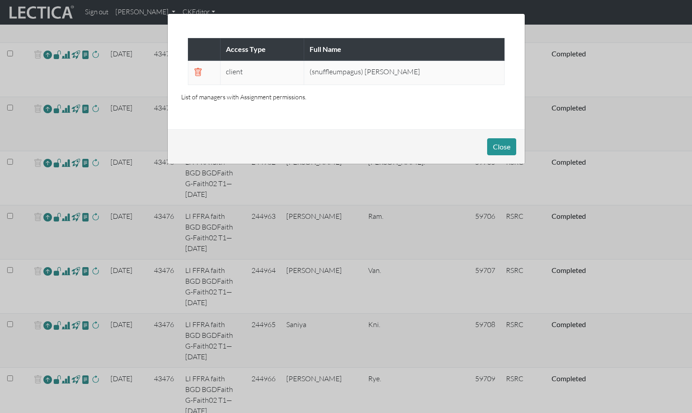
click at [53, 267] on div "Access Type Full Name client (snuffleumpagus) Brendan Dempsey List of managers …" at bounding box center [346, 206] width 692 height 413
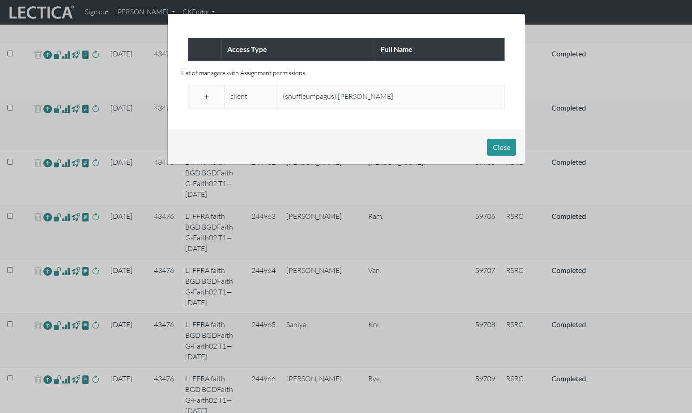
click at [206, 92] on span at bounding box center [206, 97] width 8 height 11
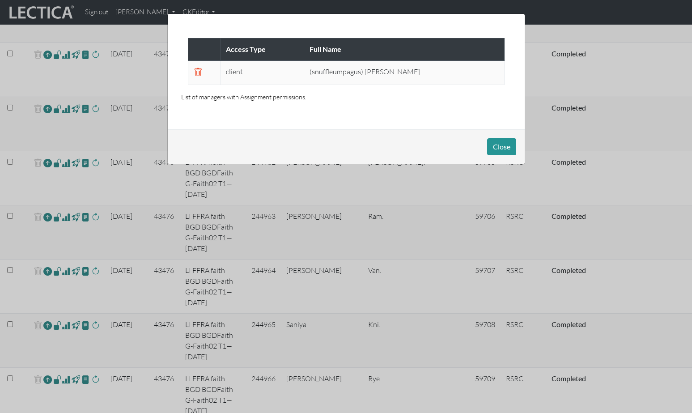
click at [53, 307] on div "Access Type Full Name client (snuffleumpagus) Brendan Dempsey List of managers …" at bounding box center [346, 206] width 692 height 413
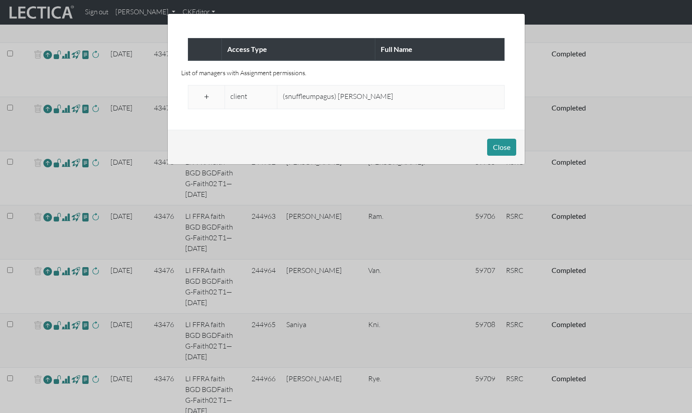
click at [207, 92] on span at bounding box center [206, 97] width 8 height 11
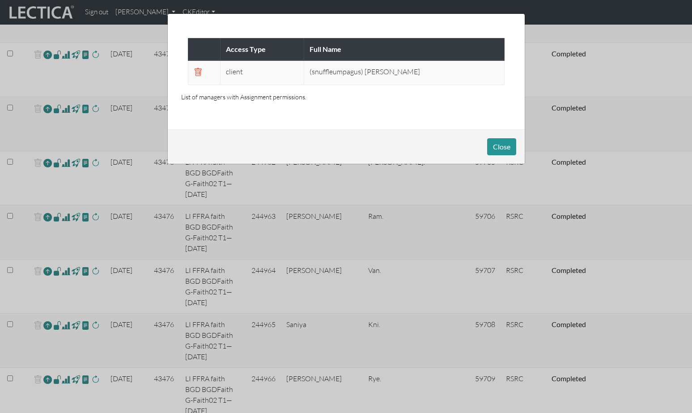
click at [52, 348] on div "Access Type Full Name client (snuffleumpagus) Brendan Dempsey List of managers …" at bounding box center [346, 206] width 692 height 413
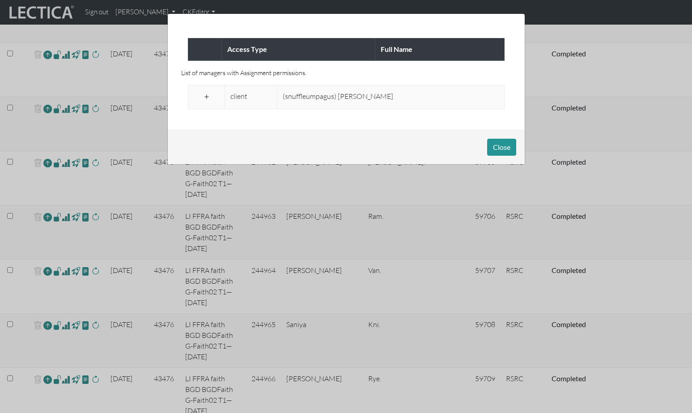
click at [207, 92] on span at bounding box center [206, 97] width 8 height 11
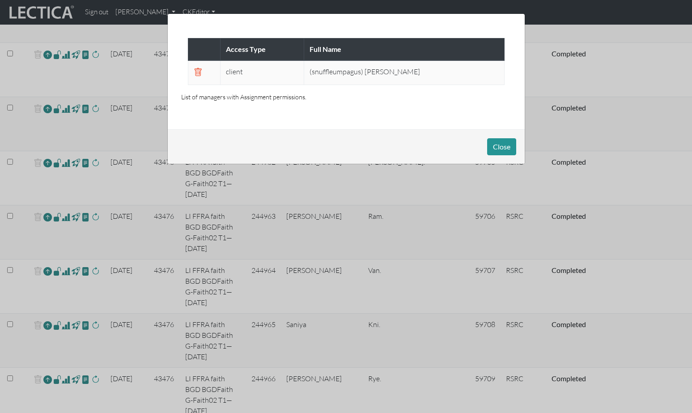
click at [52, 388] on div "Access Type Full Name client (snuffleumpagus) Brendan Dempsey List of managers …" at bounding box center [346, 206] width 692 height 413
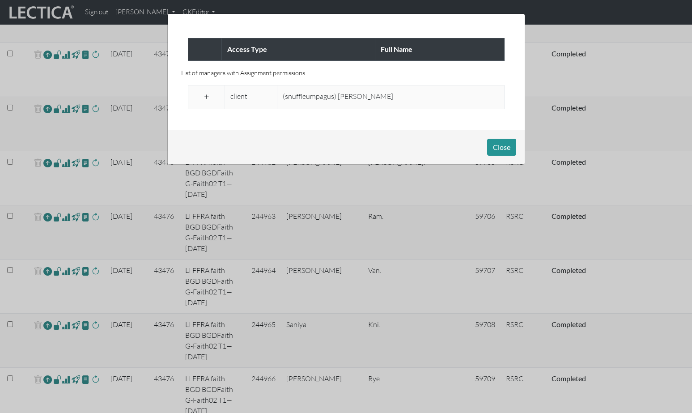
click at [205, 92] on span at bounding box center [206, 97] width 8 height 11
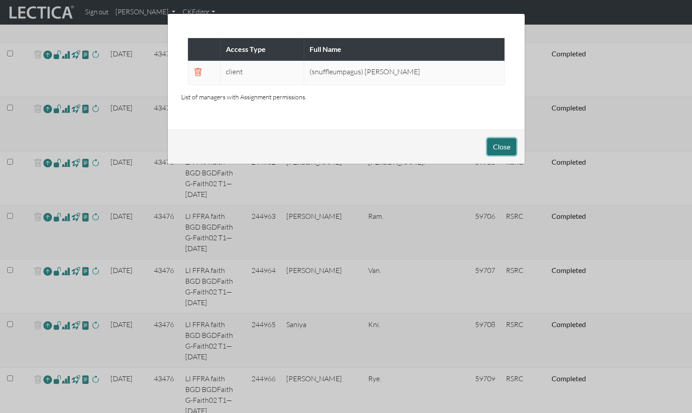
click at [499, 138] on button "Close" at bounding box center [501, 146] width 29 height 17
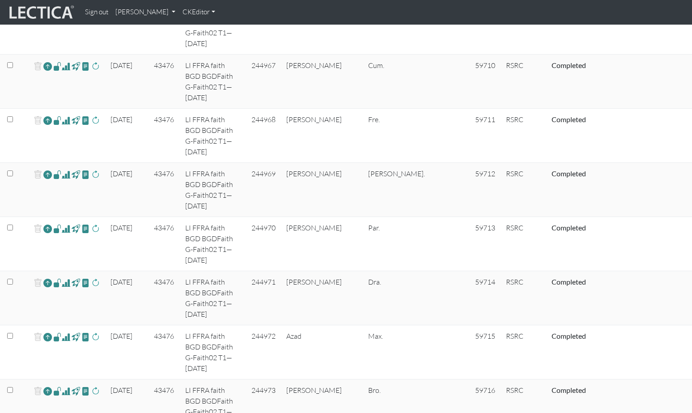
scroll to position [1726, 0]
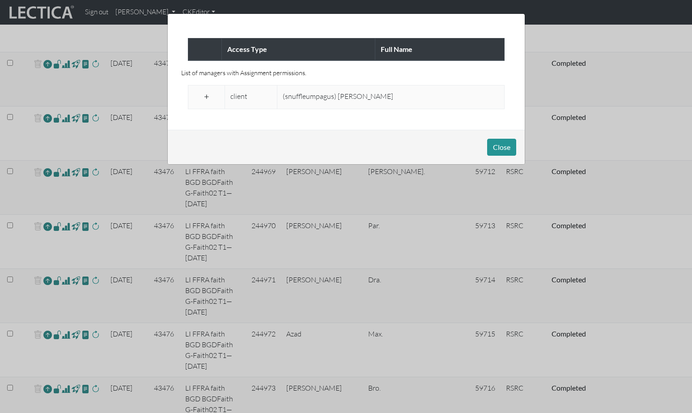
click at [205, 92] on span at bounding box center [206, 97] width 8 height 11
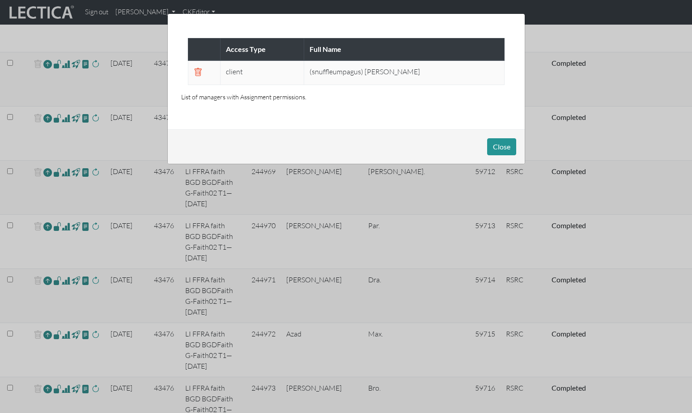
click at [53, 101] on div "Access Type Full Name client (snuffleumpagus) Brendan Dempsey List of managers …" at bounding box center [346, 206] width 692 height 413
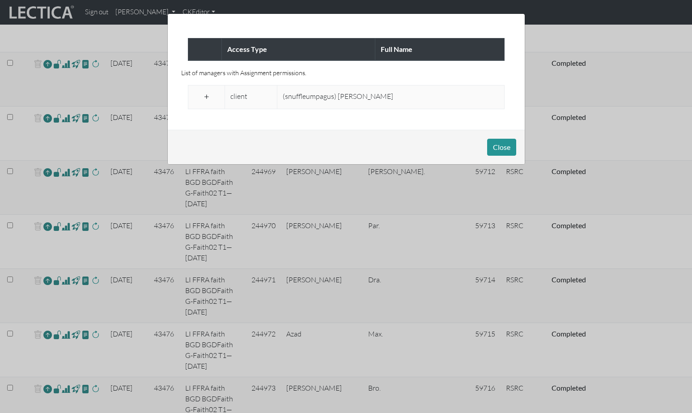
click at [206, 92] on span at bounding box center [206, 97] width 8 height 11
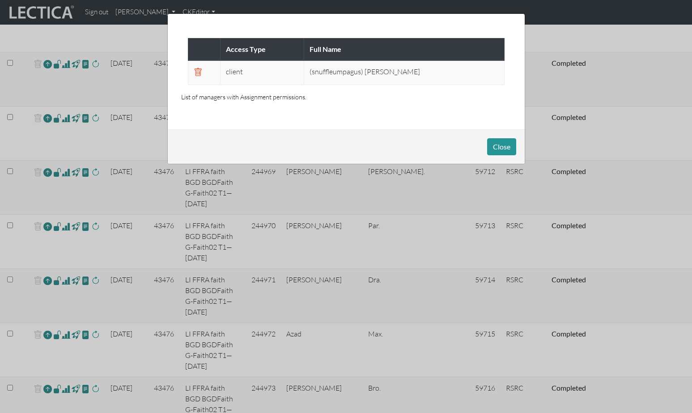
click at [53, 142] on div "Access Type Full Name client (snuffleumpagus) Brendan Dempsey List of managers …" at bounding box center [346, 206] width 692 height 413
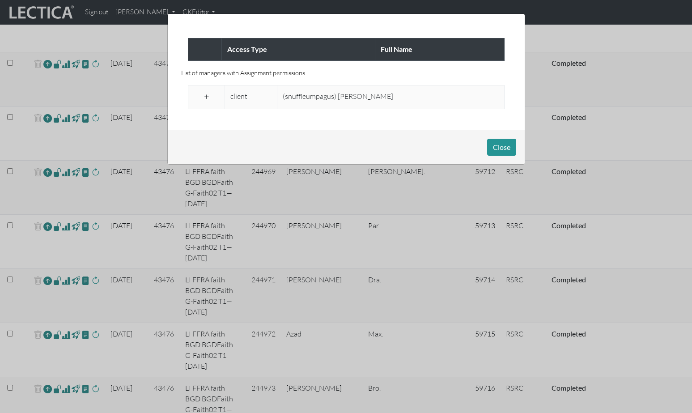
click at [206, 92] on span at bounding box center [206, 97] width 8 height 11
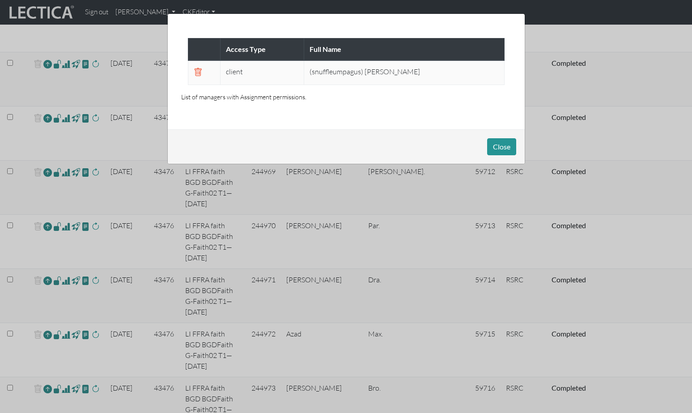
click at [52, 183] on div "Access Type Full Name client (snuffleumpagus) Brendan Dempsey List of managers …" at bounding box center [346, 206] width 692 height 413
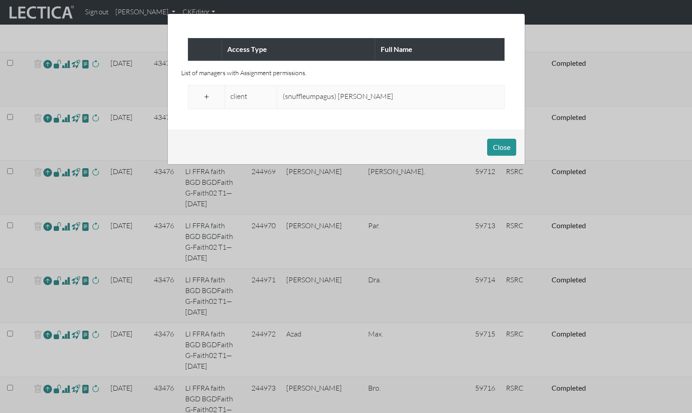
click at [206, 92] on span at bounding box center [206, 97] width 8 height 11
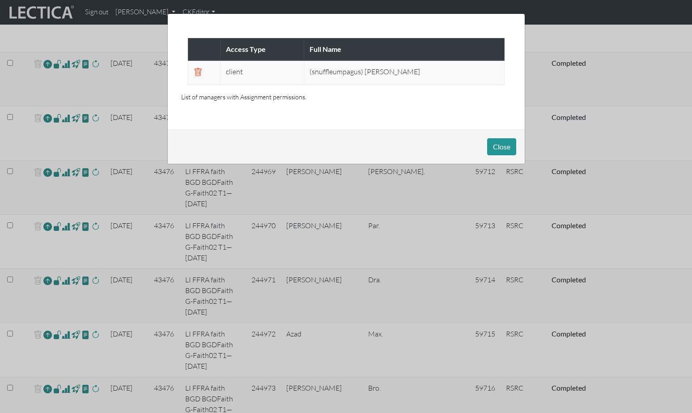
click at [55, 223] on div "Access Type Full Name client (snuffleumpagus) Brendan Dempsey List of managers …" at bounding box center [346, 206] width 692 height 413
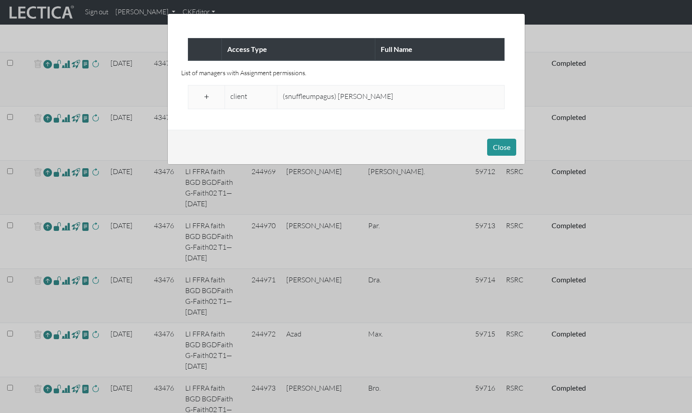
click at [207, 92] on span at bounding box center [206, 97] width 8 height 11
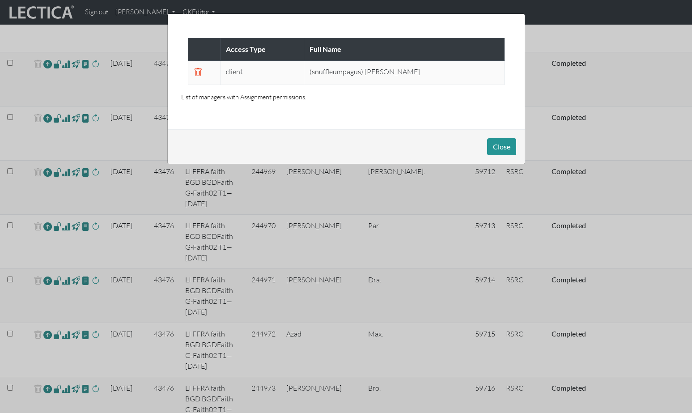
click at [52, 262] on div "Access Type Full Name client (snuffleumpagus) Brendan Dempsey List of managers …" at bounding box center [346, 206] width 692 height 413
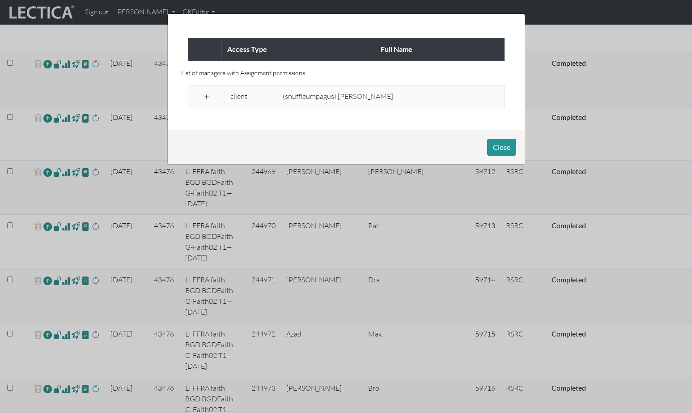
click at [206, 92] on span at bounding box center [206, 97] width 8 height 11
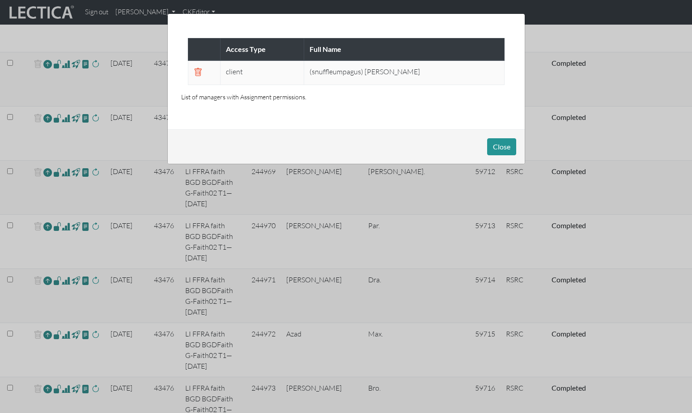
click at [52, 303] on div "Access Type Full Name client (snuffleumpagus) Brendan Dempsey List of managers …" at bounding box center [346, 206] width 692 height 413
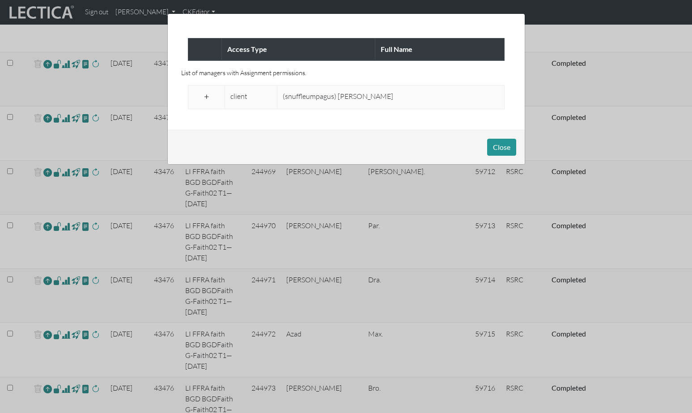
click at [205, 92] on span at bounding box center [206, 97] width 8 height 11
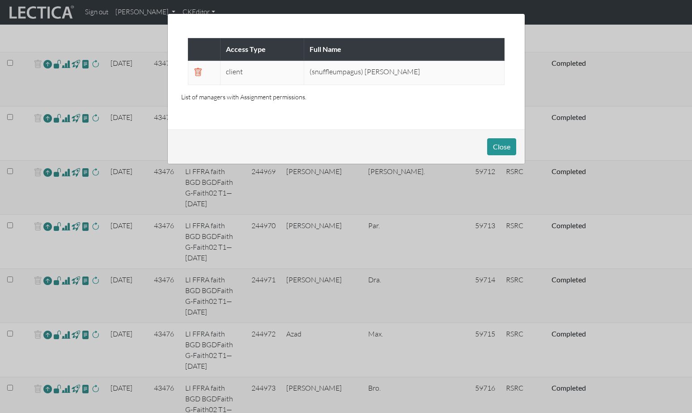
click at [51, 346] on div "Access Type Full Name client (snuffleumpagus) Brendan Dempsey List of managers …" at bounding box center [346, 206] width 692 height 413
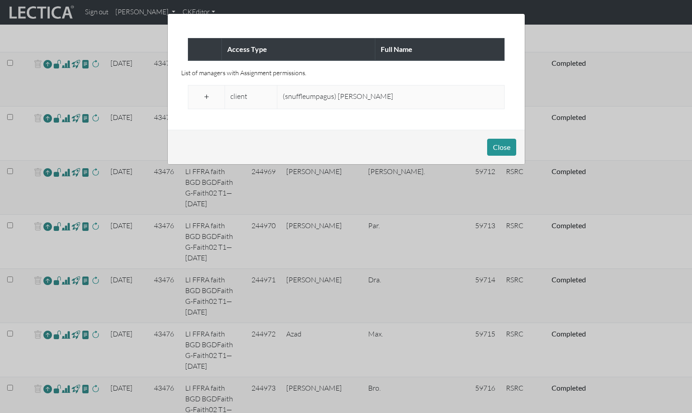
click at [205, 92] on span at bounding box center [206, 97] width 8 height 11
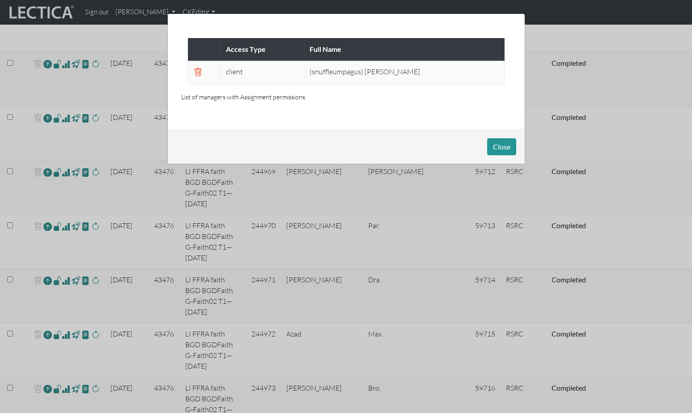
click at [52, 385] on div "Access Type Full Name client (snuffleumpagus) Brendan Dempsey List of managers …" at bounding box center [346, 206] width 692 height 413
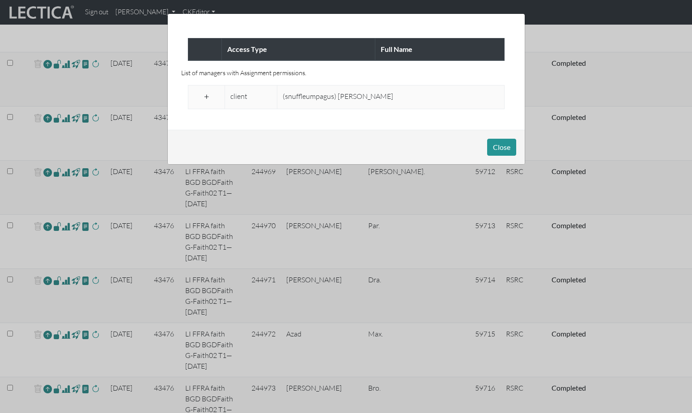
click at [206, 92] on span at bounding box center [206, 97] width 8 height 11
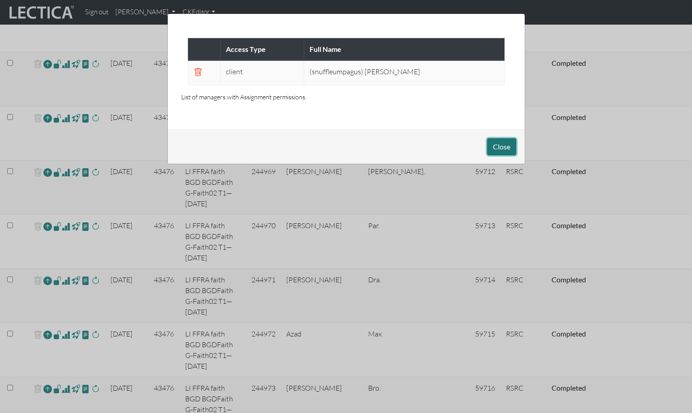
click at [505, 143] on button "Close" at bounding box center [501, 146] width 29 height 17
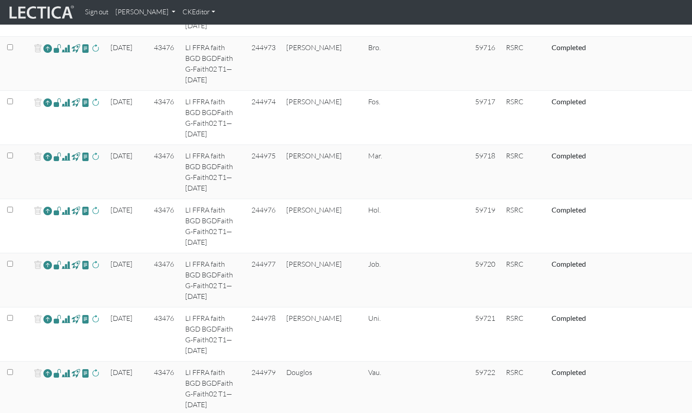
scroll to position [2068, 0]
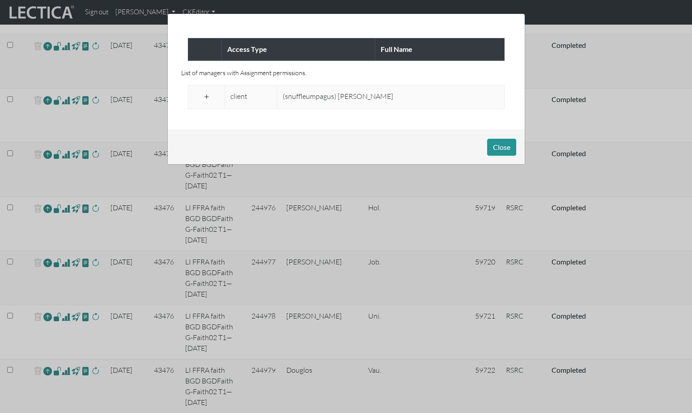
click at [206, 93] on span at bounding box center [206, 97] width 8 height 11
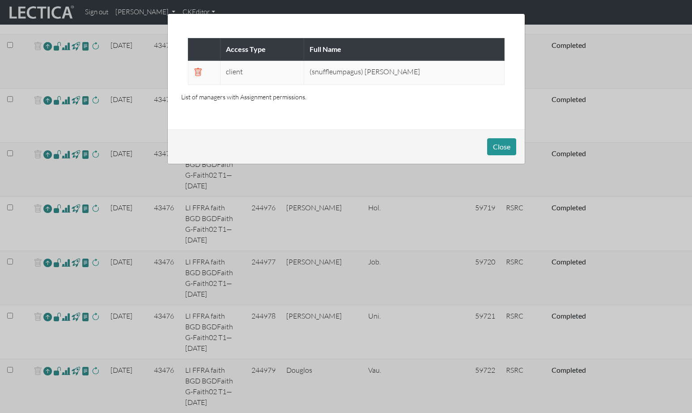
click at [52, 129] on div "Access Type Full Name client (snuffleumpagus) Brendan Dempsey List of managers …" at bounding box center [346, 206] width 692 height 413
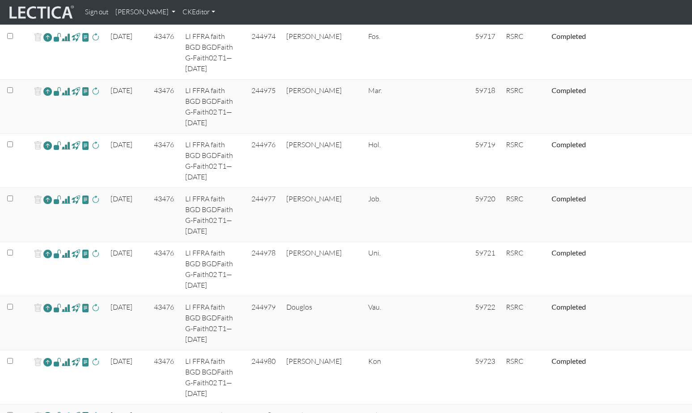
scroll to position [2137, 0]
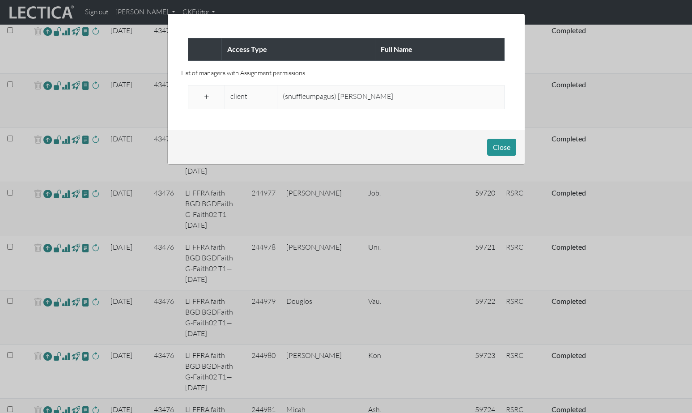
click at [207, 94] on span at bounding box center [206, 97] width 8 height 11
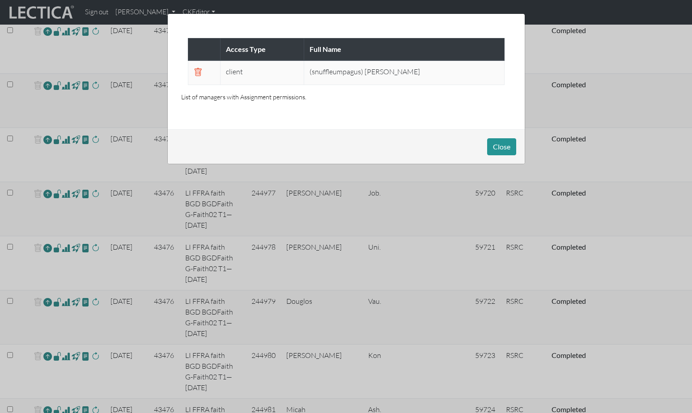
click at [54, 96] on div "Access Type Full Name client (snuffleumpagus) Brendan Dempsey List of managers …" at bounding box center [346, 206] width 692 height 413
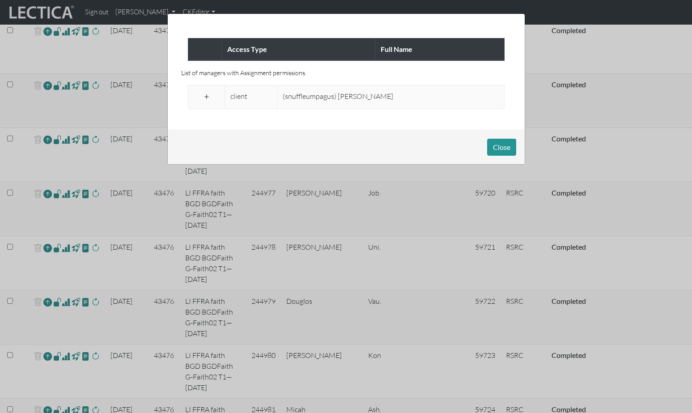
click at [206, 92] on span at bounding box center [206, 97] width 8 height 11
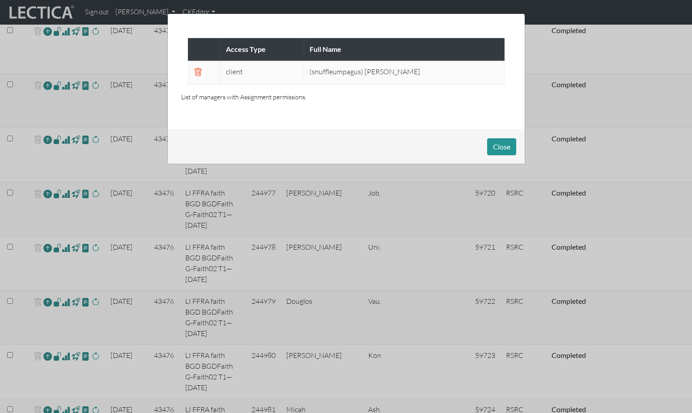
click at [54, 136] on div "Access Type Full Name client (snuffleumpagus) Brendan Dempsey List of managers …" at bounding box center [346, 206] width 692 height 413
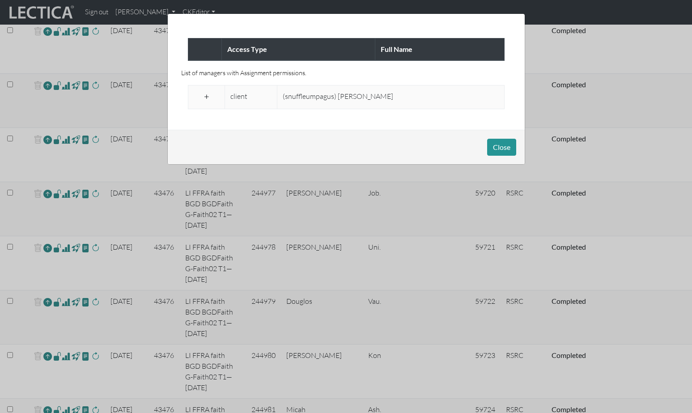
click at [206, 92] on span at bounding box center [206, 97] width 8 height 11
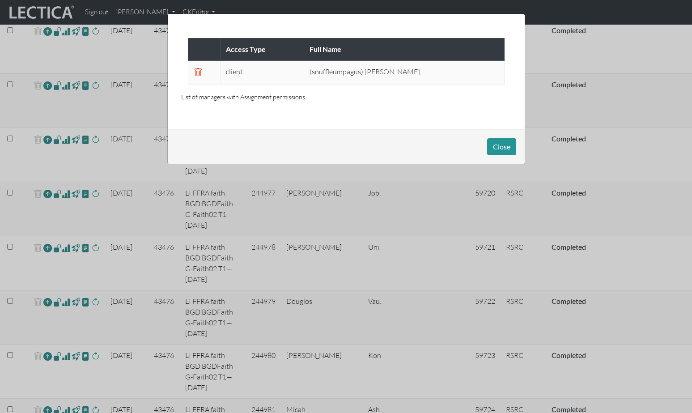
click at [52, 177] on div "Access Type Full Name client (snuffleumpagus) Brendan Dempsey List of managers …" at bounding box center [346, 206] width 692 height 413
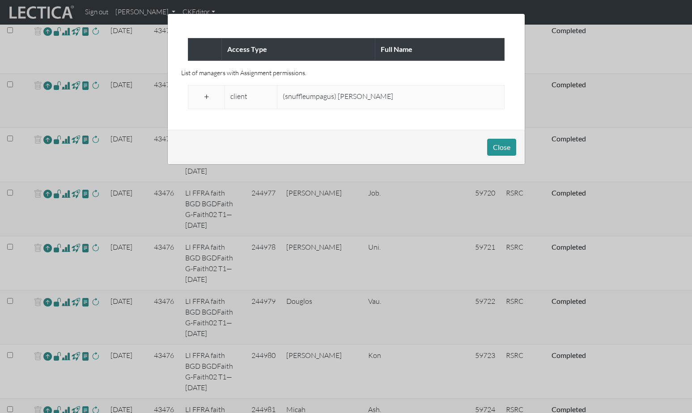
click at [205, 92] on span at bounding box center [206, 97] width 8 height 11
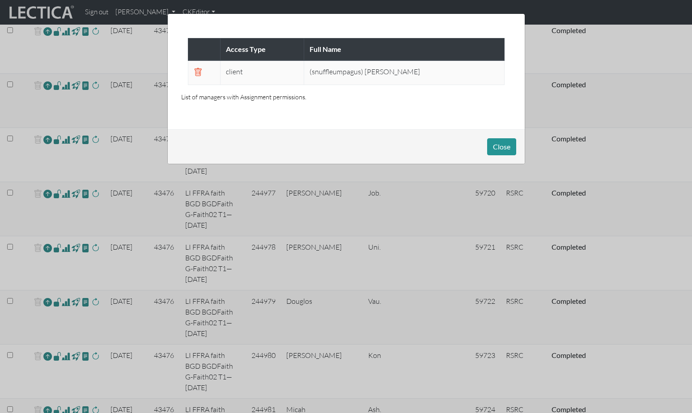
click at [52, 218] on div "Access Type Full Name client (snuffleumpagus) Brendan Dempsey List of managers …" at bounding box center [346, 206] width 692 height 413
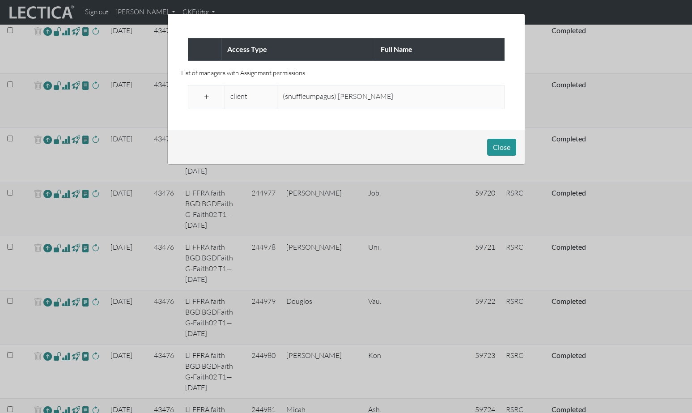
click at [205, 92] on span at bounding box center [206, 97] width 8 height 11
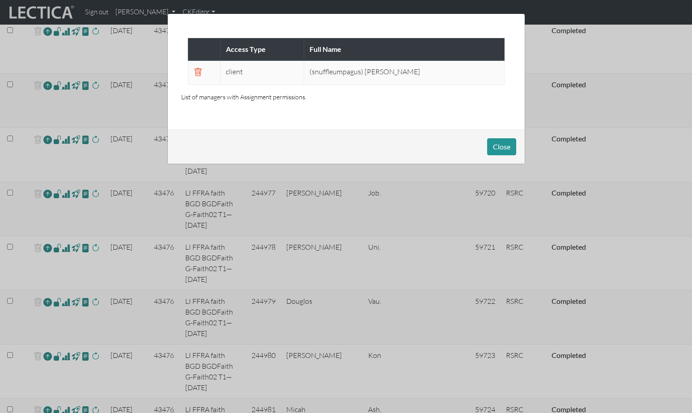
click at [54, 258] on div "Access Type Full Name client (snuffleumpagus) Brendan Dempsey List of managers …" at bounding box center [346, 206] width 692 height 413
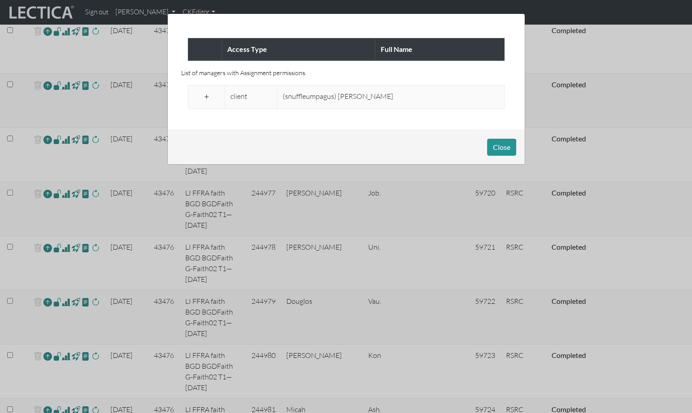
click at [203, 93] on span at bounding box center [206, 97] width 8 height 11
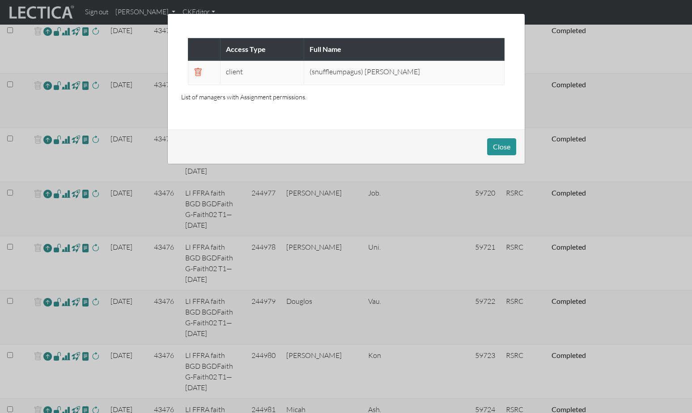
click at [54, 298] on div "Access Type Full Name client (snuffleumpagus) Brendan Dempsey List of managers …" at bounding box center [346, 206] width 692 height 413
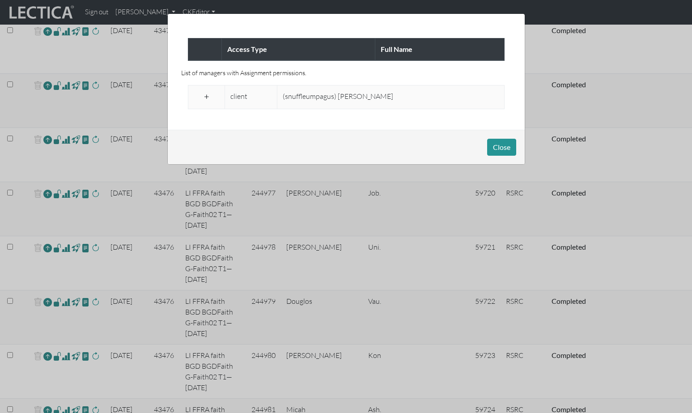
click at [206, 92] on span at bounding box center [206, 97] width 8 height 11
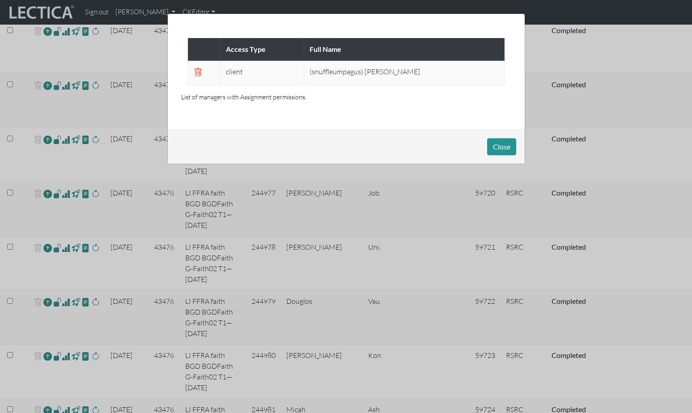
click at [52, 340] on div "Access Type Full Name client (snuffleumpagus) Brendan Dempsey List of managers …" at bounding box center [346, 206] width 692 height 413
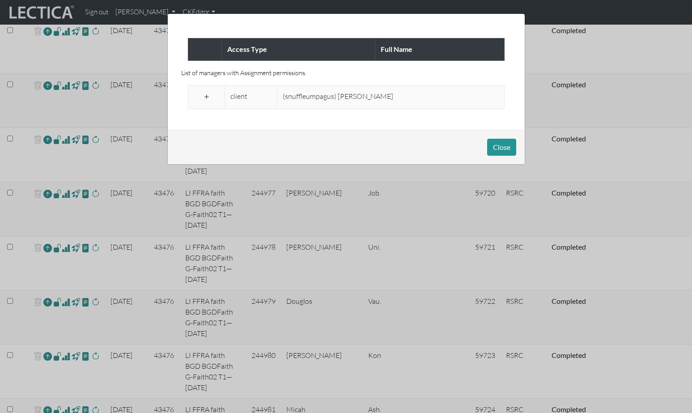
click at [205, 94] on span at bounding box center [206, 97] width 8 height 11
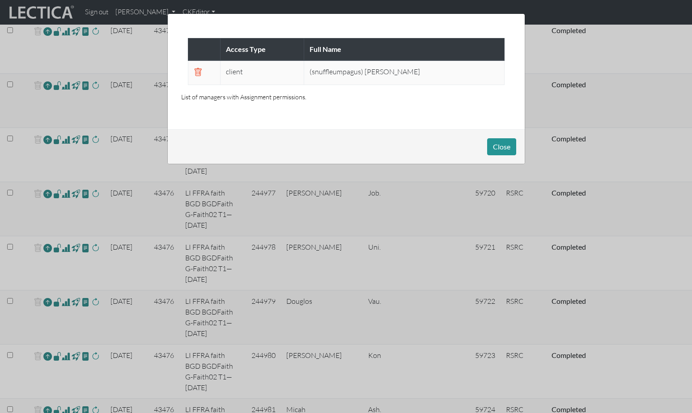
click at [51, 381] on div "Access Type Full Name client (snuffleumpagus) Brendan Dempsey List of managers …" at bounding box center [346, 206] width 692 height 413
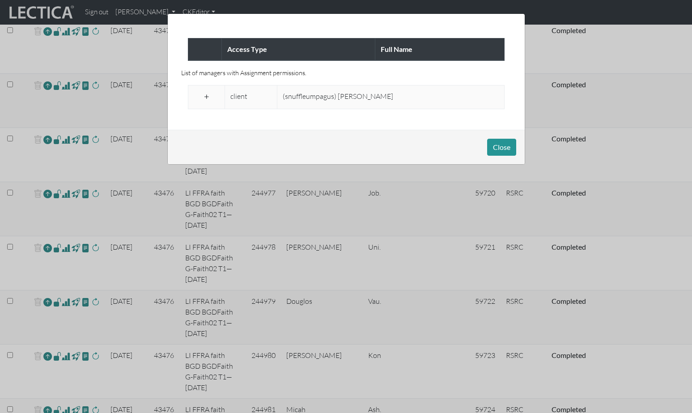
click at [204, 92] on span at bounding box center [206, 97] width 8 height 11
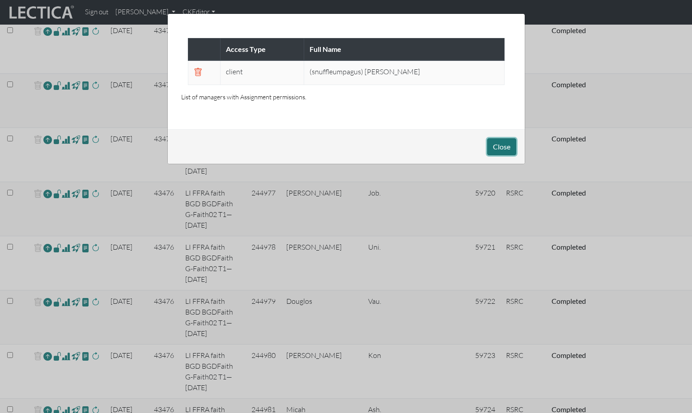
click at [498, 139] on button "Close" at bounding box center [501, 146] width 29 height 17
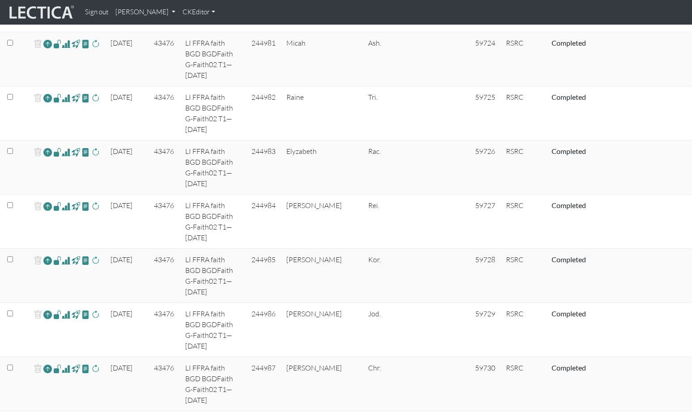
scroll to position [2511, 0]
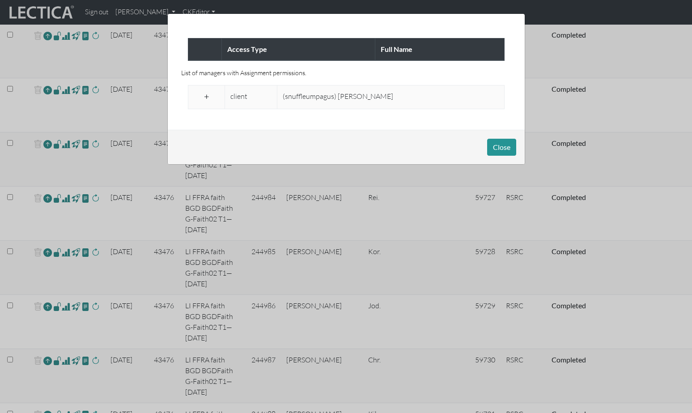
click at [206, 92] on span at bounding box center [206, 97] width 8 height 11
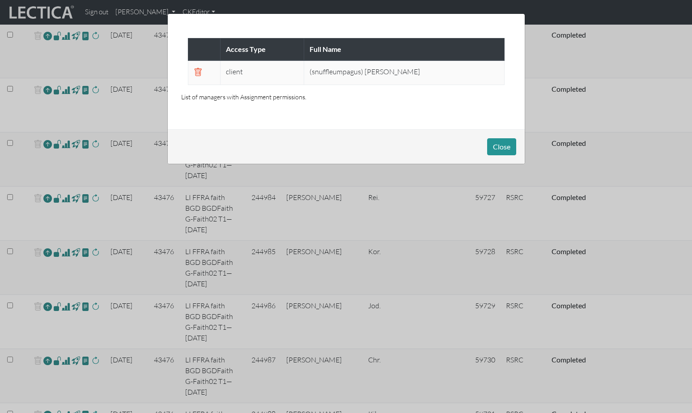
click at [53, 89] on div "Access Type Full Name client (snuffleumpagus) Brendan Dempsey List of managers …" at bounding box center [346, 206] width 692 height 413
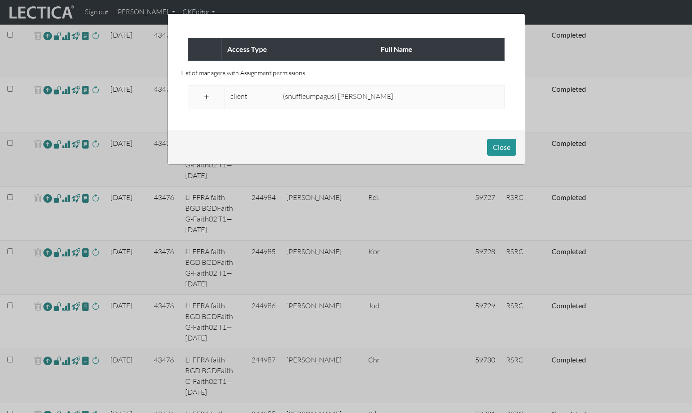
click at [206, 92] on span at bounding box center [206, 97] width 8 height 11
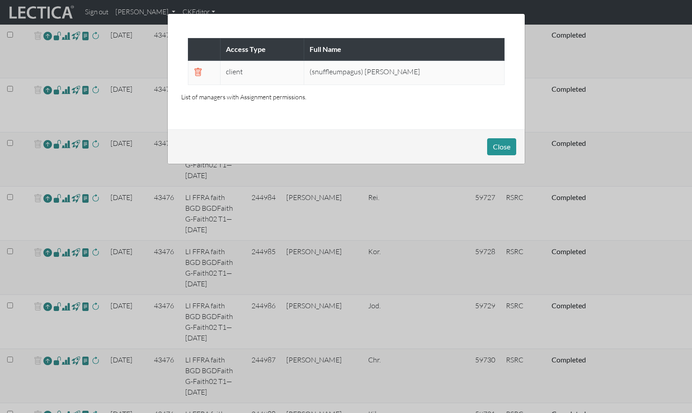
click at [52, 129] on div "Access Type Full Name client (snuffleumpagus) Brendan Dempsey List of managers …" at bounding box center [346, 206] width 692 height 413
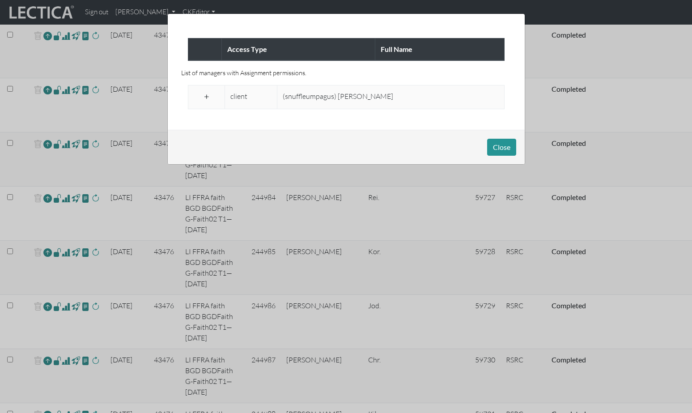
click at [206, 92] on span at bounding box center [206, 97] width 8 height 11
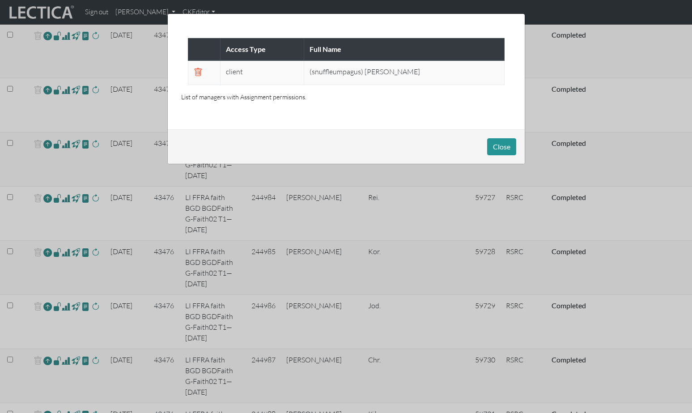
click at [52, 170] on div "Access Type Full Name client (snuffleumpagus) Brendan Dempsey List of managers …" at bounding box center [346, 206] width 692 height 413
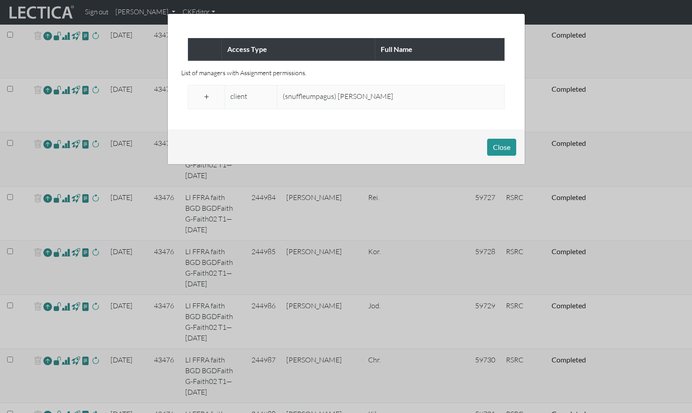
click at [204, 92] on span at bounding box center [206, 97] width 8 height 11
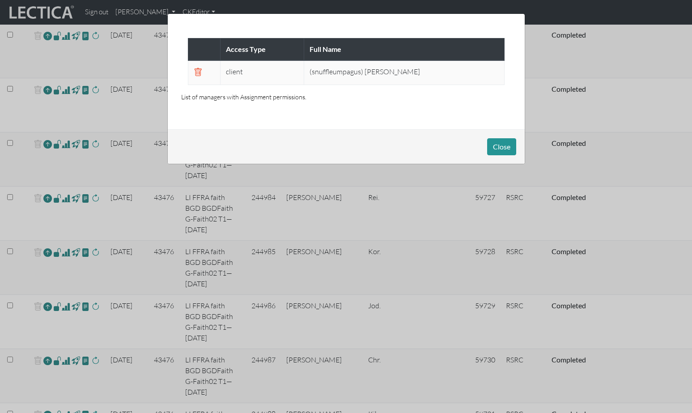
click at [53, 211] on div "Access Type Full Name client (snuffleumpagus) Brendan Dempsey List of managers …" at bounding box center [346, 206] width 692 height 413
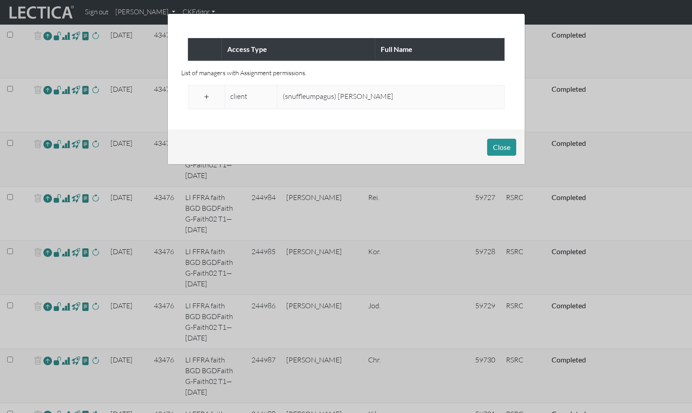
click at [205, 92] on span at bounding box center [206, 97] width 8 height 11
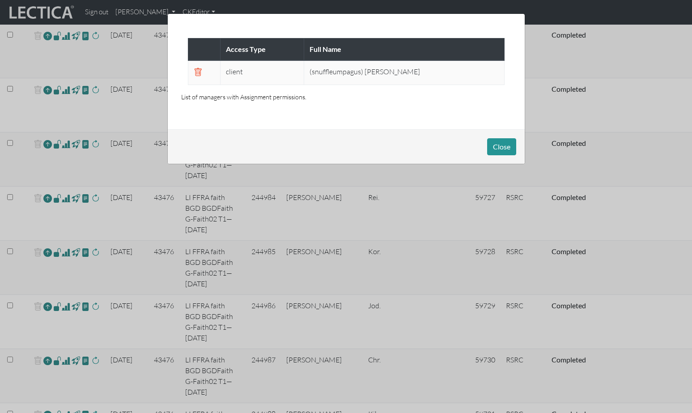
click at [53, 250] on div "Access Type Full Name client (snuffleumpagus) Brendan Dempsey List of managers …" at bounding box center [346, 206] width 692 height 413
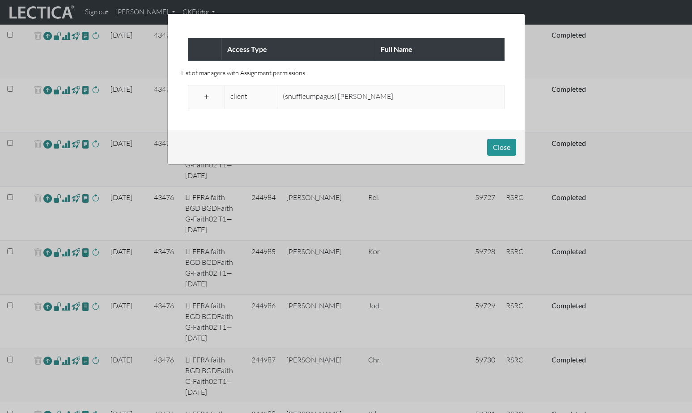
click at [205, 92] on span at bounding box center [206, 97] width 8 height 11
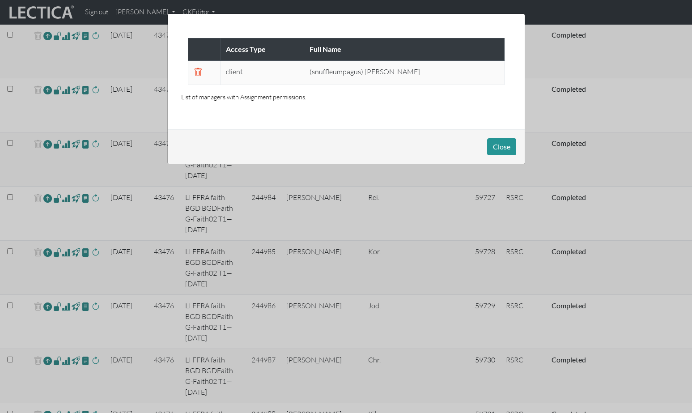
click at [52, 251] on div "Access Type Full Name client (snuffleumpagus) Brendan Dempsey List of managers …" at bounding box center [346, 206] width 692 height 413
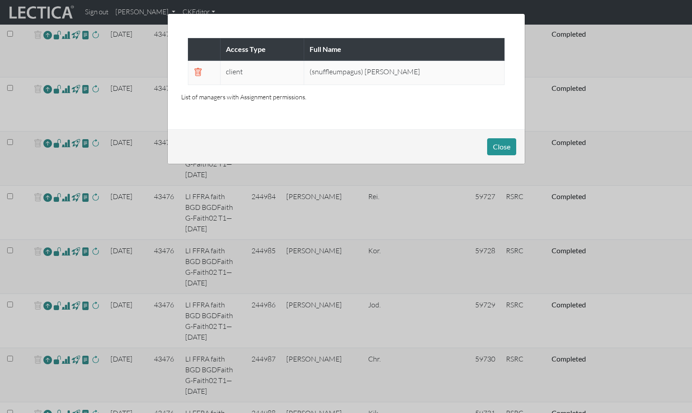
click at [53, 290] on div "Access Type Full Name client (snuffleumpagus) Brendan Dempsey List of managers …" at bounding box center [346, 206] width 692 height 413
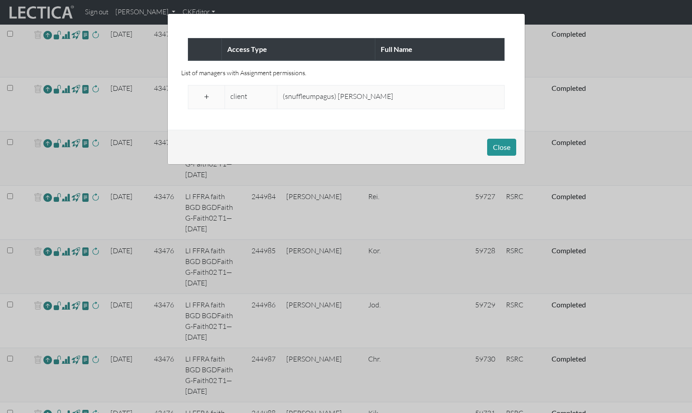
click at [206, 92] on span at bounding box center [206, 97] width 8 height 11
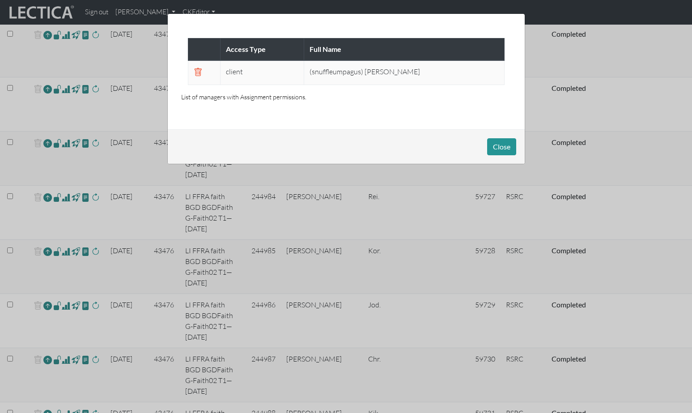
click at [53, 291] on div "Access Type Full Name client (snuffleumpagus) Brendan Dempsey List of managers …" at bounding box center [346, 206] width 692 height 413
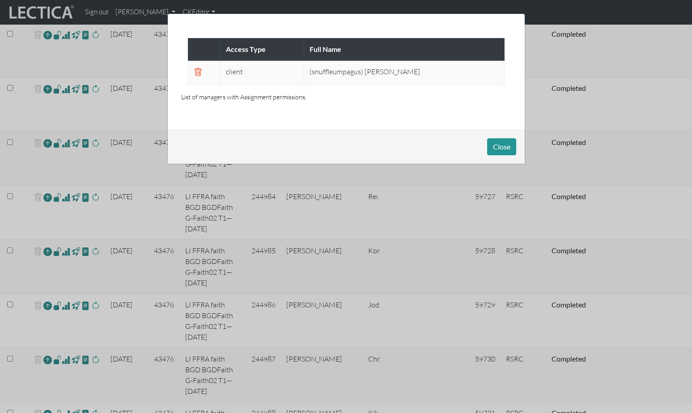
click at [197, 70] on span at bounding box center [198, 72] width 8 height 11
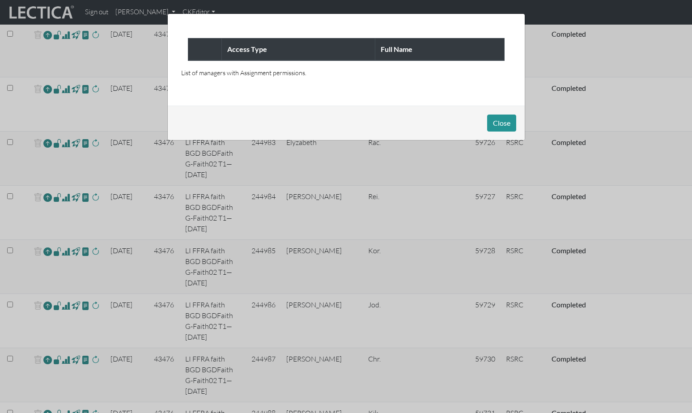
click at [54, 332] on div "Access Type Full Name List of managers with Assignment permissions. Close" at bounding box center [346, 206] width 692 height 413
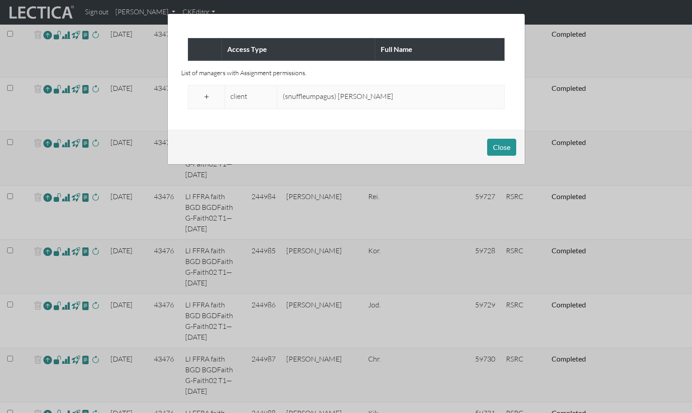
click at [207, 93] on span at bounding box center [206, 97] width 8 height 11
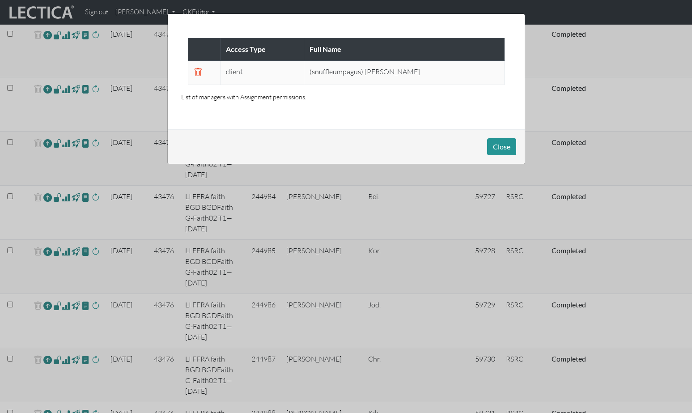
click at [53, 372] on div "Access Type Full Name client (snuffleumpagus) Brendan Dempsey List of managers …" at bounding box center [346, 206] width 692 height 413
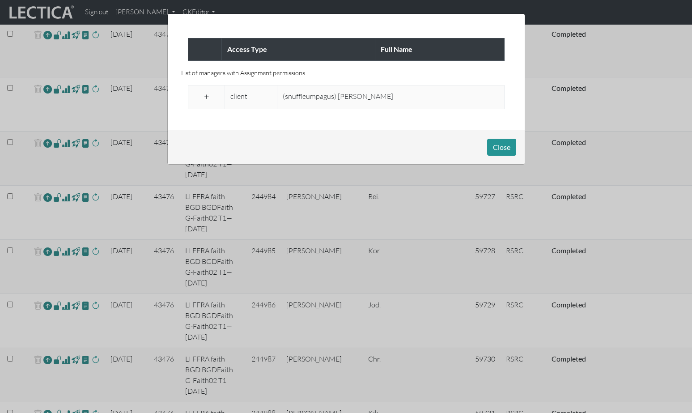
click at [207, 92] on span at bounding box center [206, 97] width 8 height 11
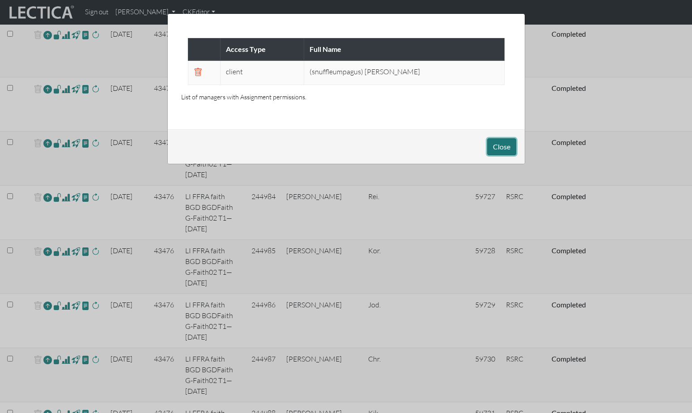
click at [497, 139] on button "Close" at bounding box center [501, 146] width 29 height 17
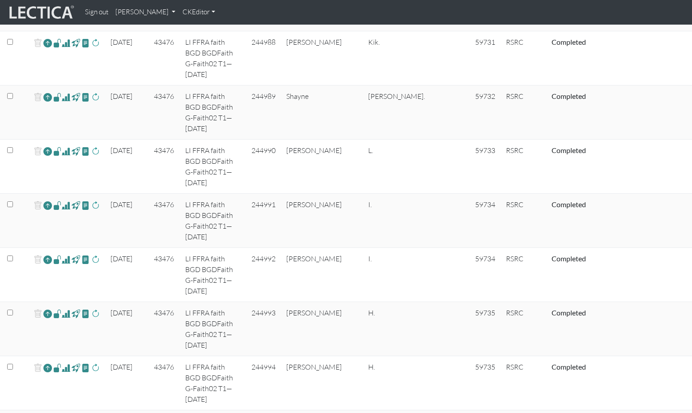
scroll to position [2879, 0]
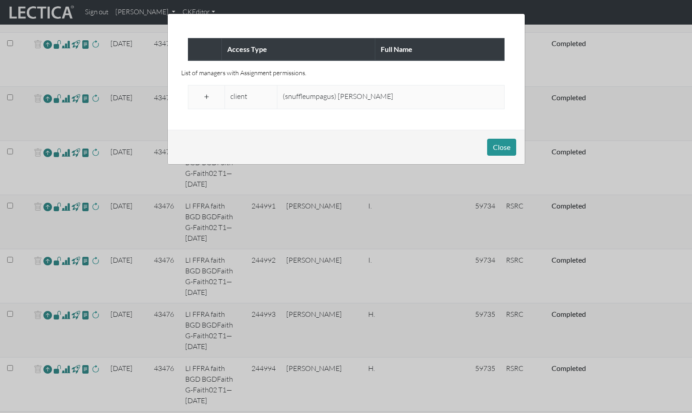
click at [204, 92] on span at bounding box center [206, 97] width 8 height 11
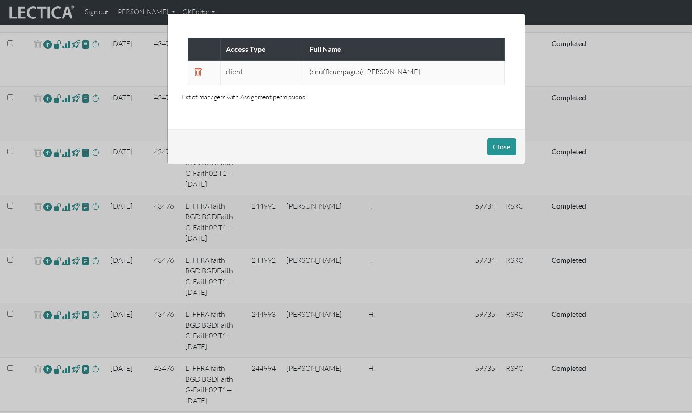
click at [54, 85] on div "Access Type Full Name client (snuffleumpagus) Brendan Dempsey List of managers …" at bounding box center [346, 206] width 692 height 413
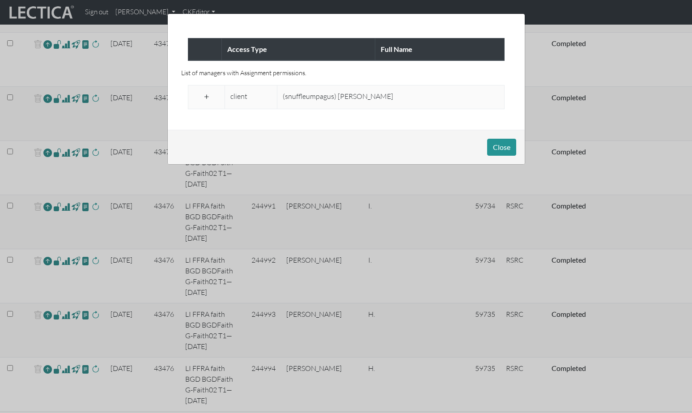
click at [205, 92] on span at bounding box center [206, 97] width 8 height 11
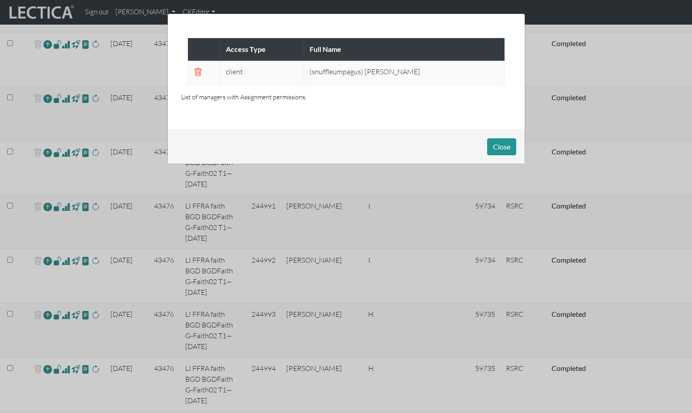
click at [52, 125] on div "Access Type Full Name client (snuffleumpagus) Brendan Dempsey List of managers …" at bounding box center [346, 206] width 692 height 413
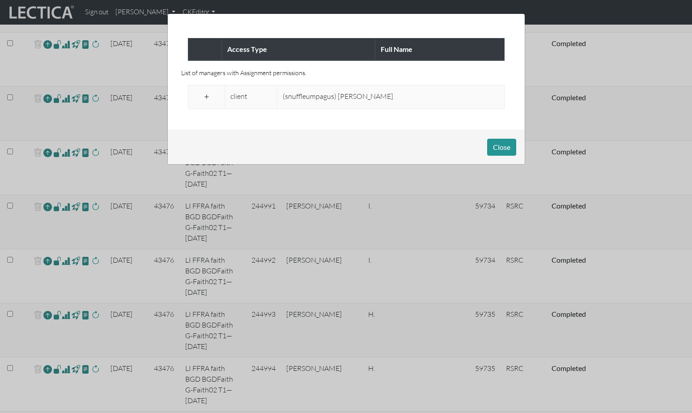
click at [207, 93] on span at bounding box center [206, 97] width 8 height 11
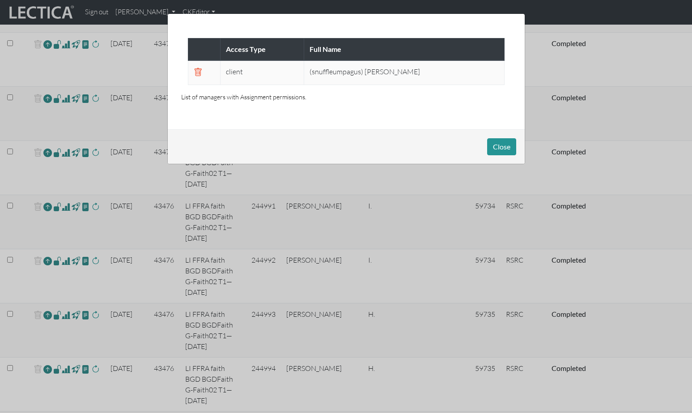
click at [53, 164] on div "Access Type Full Name client (snuffleumpagus) Brendan Dempsey List of managers …" at bounding box center [346, 206] width 692 height 413
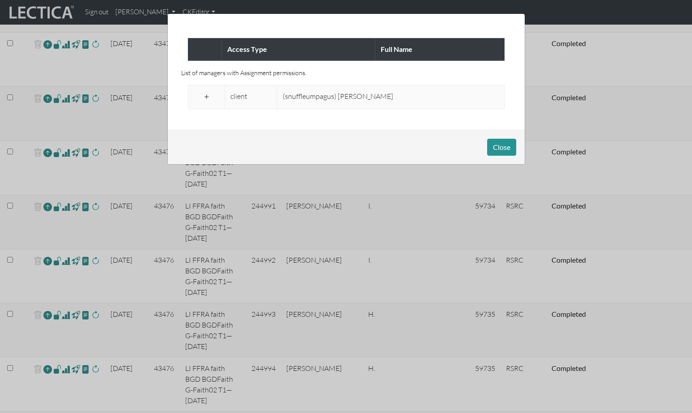
click at [204, 92] on span at bounding box center [206, 97] width 8 height 11
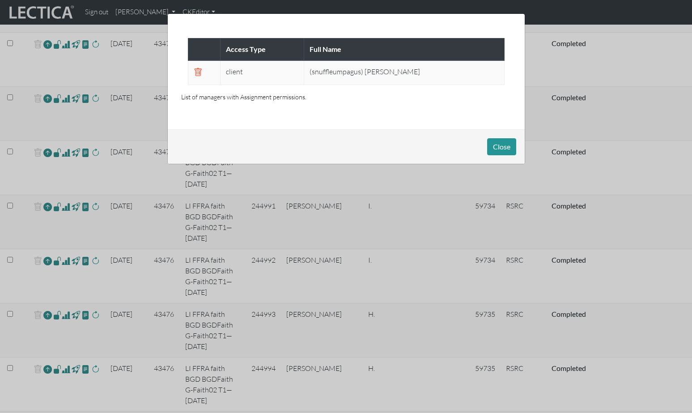
click at [53, 205] on div "Access Type Full Name client (snuffleumpagus) Brendan Dempsey List of managers …" at bounding box center [346, 206] width 692 height 413
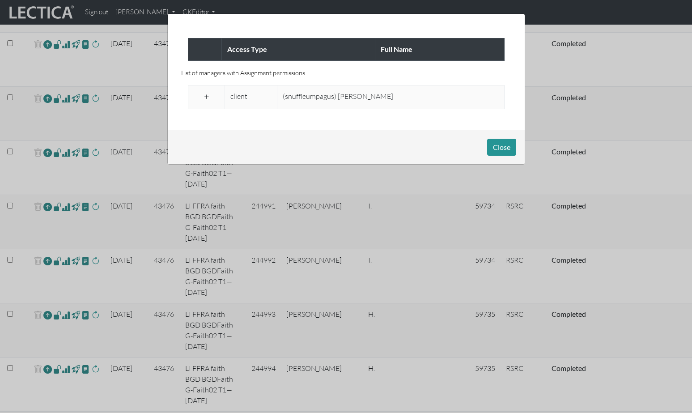
click at [204, 92] on span at bounding box center [206, 97] width 8 height 11
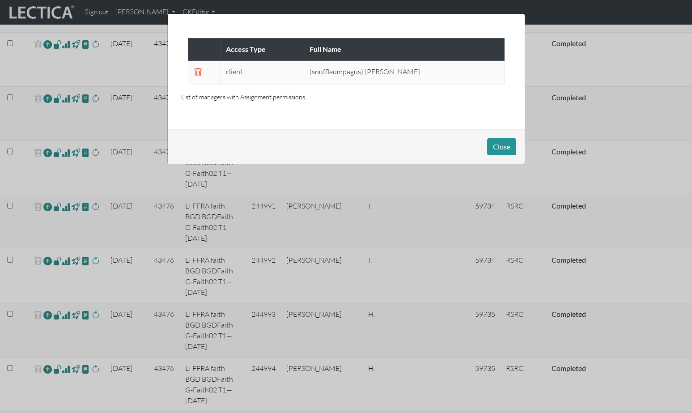
click at [51, 245] on div "Access Type Full Name client (snuffleumpagus) Brendan Dempsey List of managers …" at bounding box center [346, 206] width 692 height 413
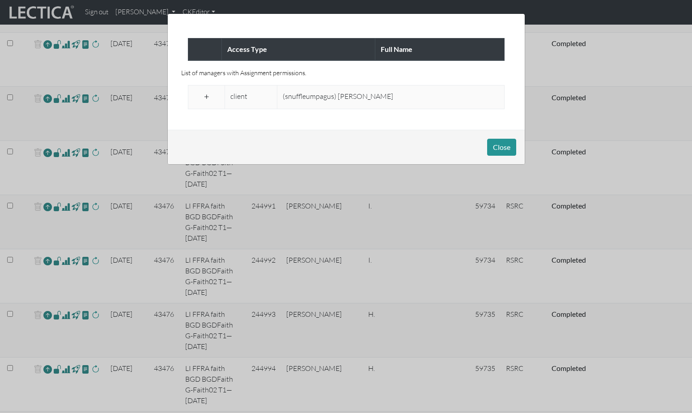
click at [205, 93] on span at bounding box center [206, 97] width 8 height 11
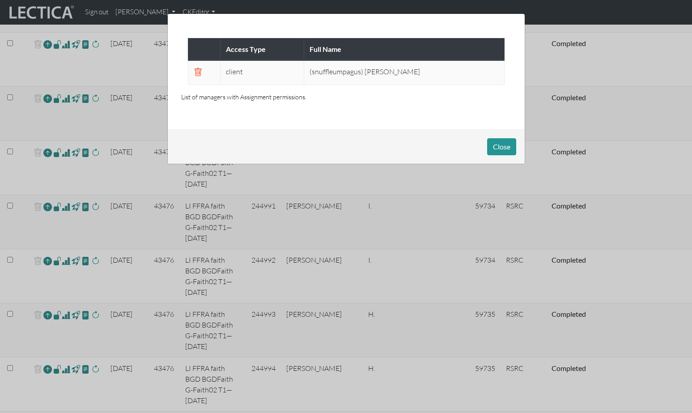
click at [53, 287] on div "Access Type Full Name client (snuffleumpagus) Brendan Dempsey List of managers …" at bounding box center [346, 206] width 692 height 413
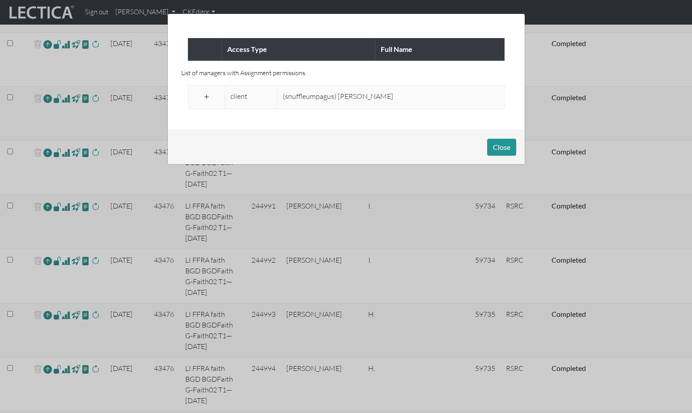
click at [209, 92] on span at bounding box center [206, 97] width 8 height 11
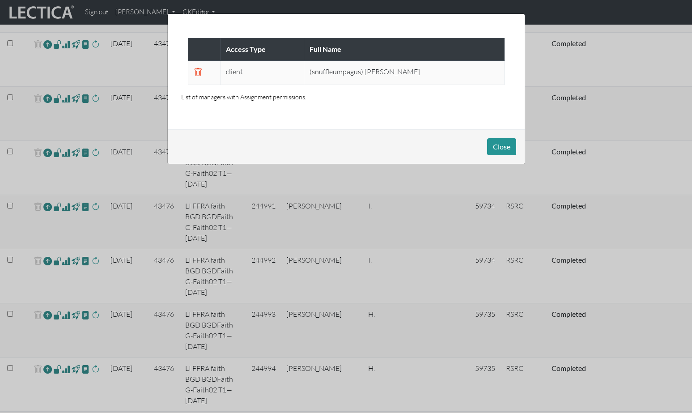
click at [52, 326] on div "Access Type Full Name client (snuffleumpagus) Brendan Dempsey List of managers …" at bounding box center [346, 206] width 692 height 413
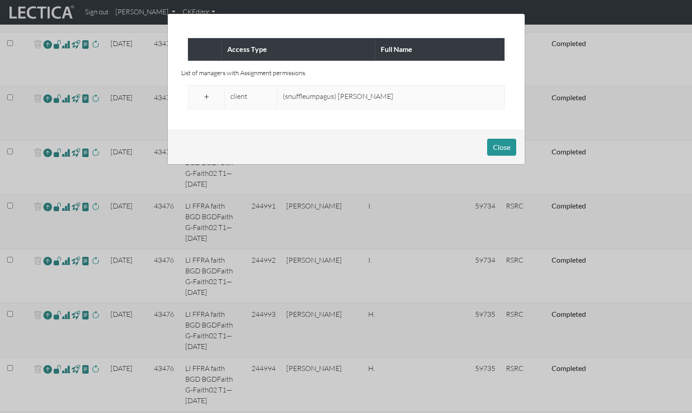
click at [205, 92] on span at bounding box center [206, 97] width 8 height 11
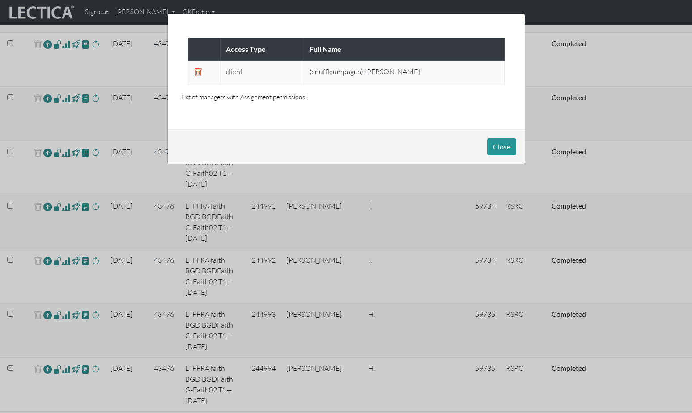
click at [51, 285] on div "Access Type Full Name client (snuffleumpagus) Brendan Dempsey List of managers …" at bounding box center [346, 206] width 692 height 413
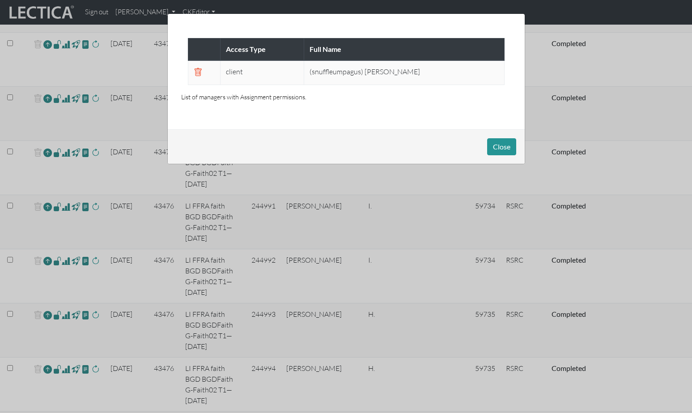
click at [51, 367] on div "Access Type Full Name client (snuffleumpagus) Brendan Dempsey List of managers …" at bounding box center [346, 206] width 692 height 413
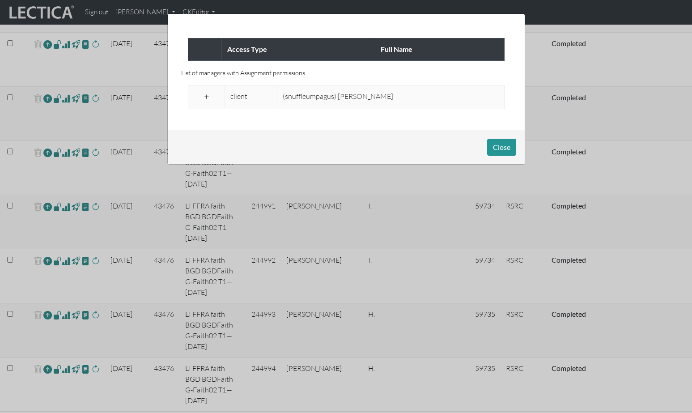
click at [203, 92] on span at bounding box center [206, 97] width 8 height 11
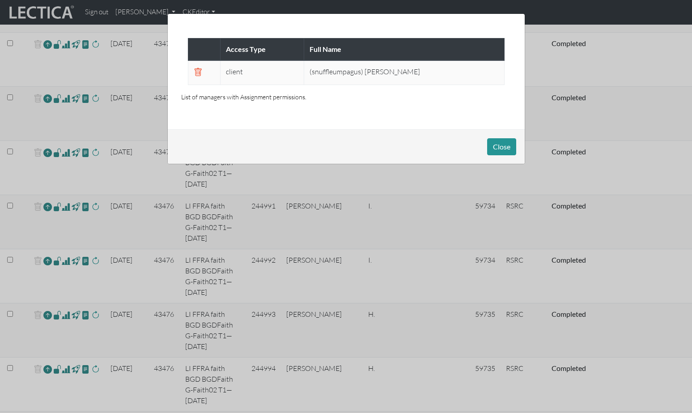
click at [52, 408] on div "Access Type Full Name client (snuffleumpagus) Brendan Dempsey List of managers …" at bounding box center [346, 206] width 692 height 413
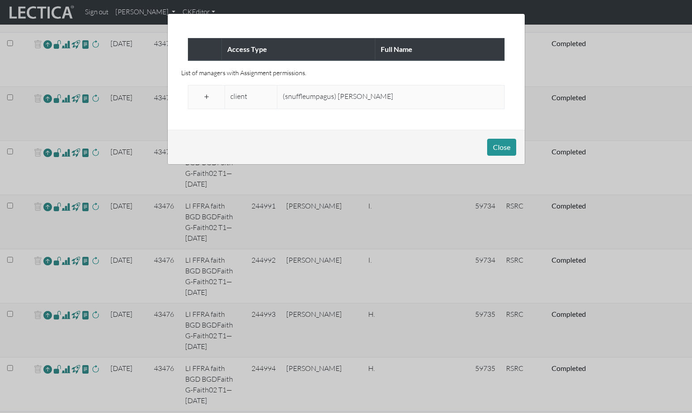
click at [204, 92] on span at bounding box center [206, 97] width 8 height 11
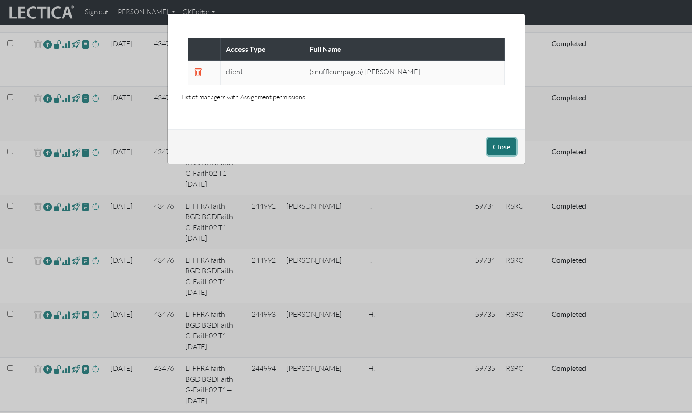
click at [502, 141] on button "Close" at bounding box center [501, 146] width 29 height 17
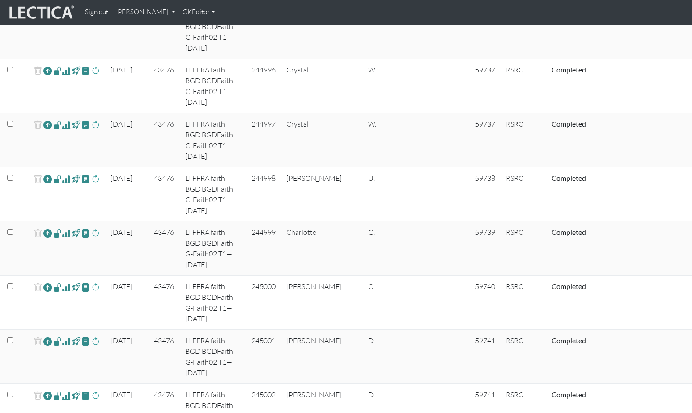
scroll to position [3287, 0]
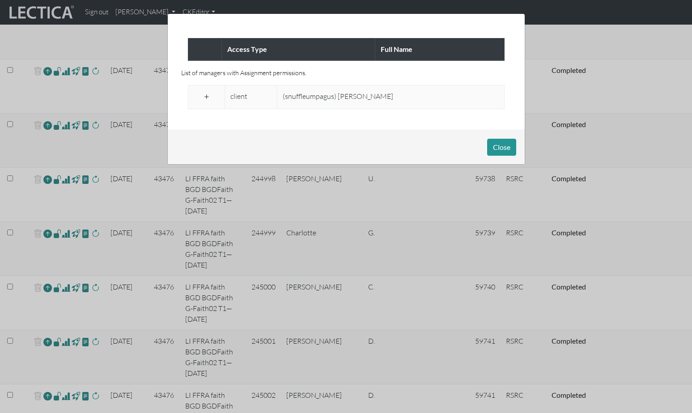
click at [206, 92] on span at bounding box center [206, 97] width 8 height 11
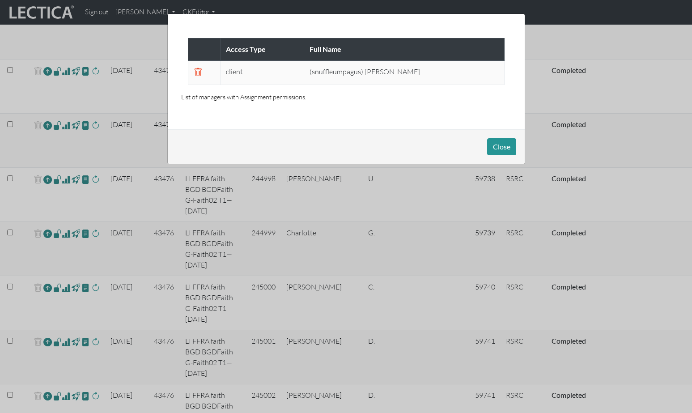
click at [52, 84] on div "Access Type Full Name client (snuffleumpagus) Brendan Dempsey List of managers …" at bounding box center [346, 206] width 692 height 413
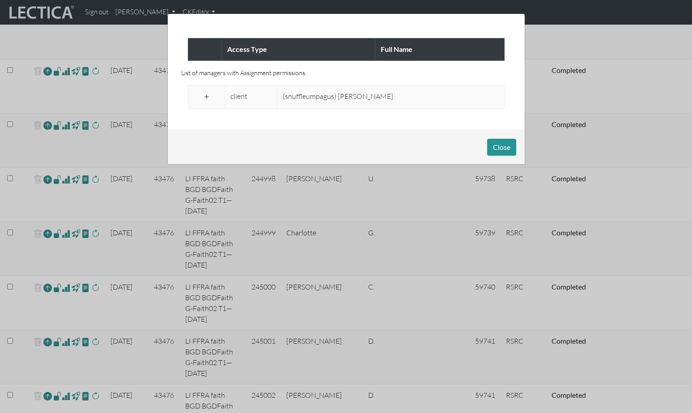
click at [207, 92] on span at bounding box center [206, 97] width 8 height 11
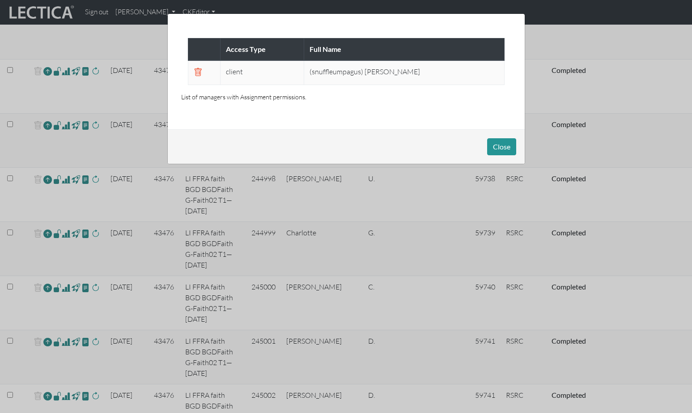
click at [54, 126] on div "Access Type Full Name client (snuffleumpagus) Brendan Dempsey List of managers …" at bounding box center [346, 206] width 692 height 413
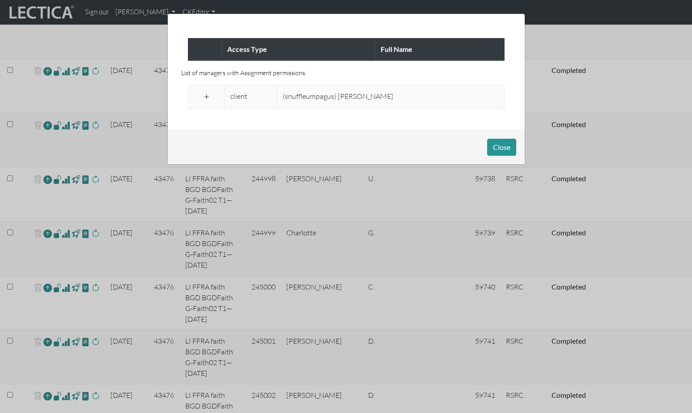
click at [207, 93] on span at bounding box center [206, 97] width 8 height 11
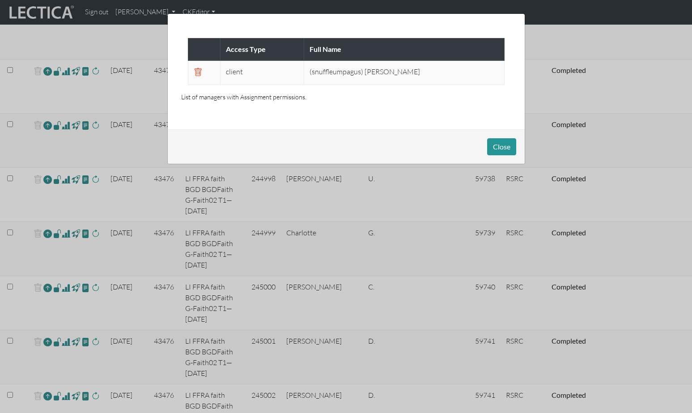
click at [54, 165] on div "Access Type Full Name client (snuffleumpagus) Brendan Dempsey List of managers …" at bounding box center [346, 206] width 692 height 413
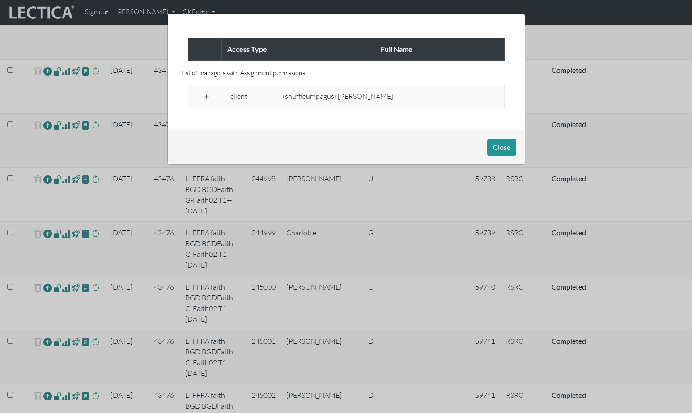
click at [209, 92] on span at bounding box center [206, 97] width 8 height 11
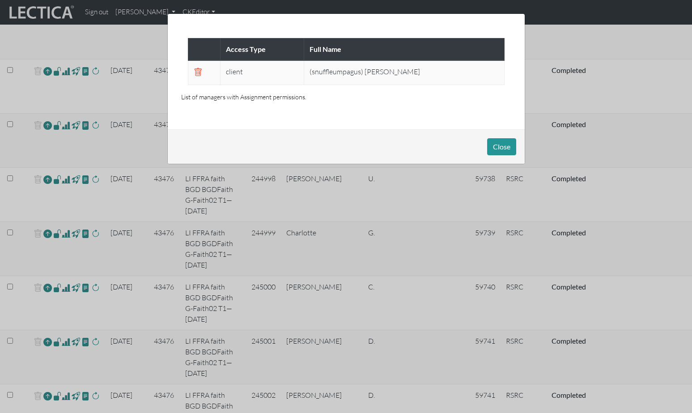
click at [61, 207] on div "Access Type Full Name client (snuffleumpagus) Brendan Dempsey List of managers …" at bounding box center [346, 206] width 692 height 413
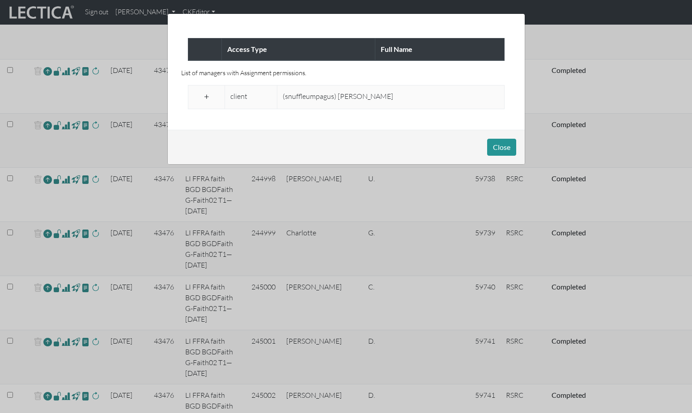
click at [203, 93] on span at bounding box center [206, 97] width 8 height 11
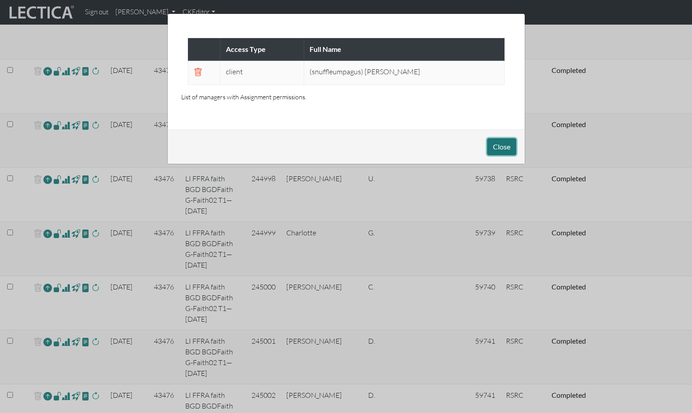
click at [503, 139] on button "Close" at bounding box center [501, 146] width 29 height 17
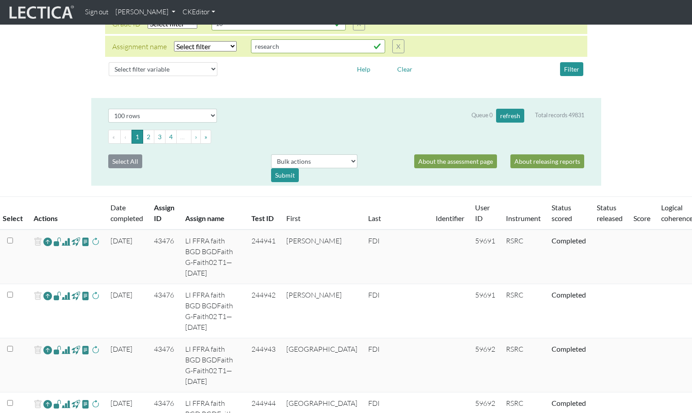
scroll to position [157, 0]
